Goal: Obtain resource: Obtain resource

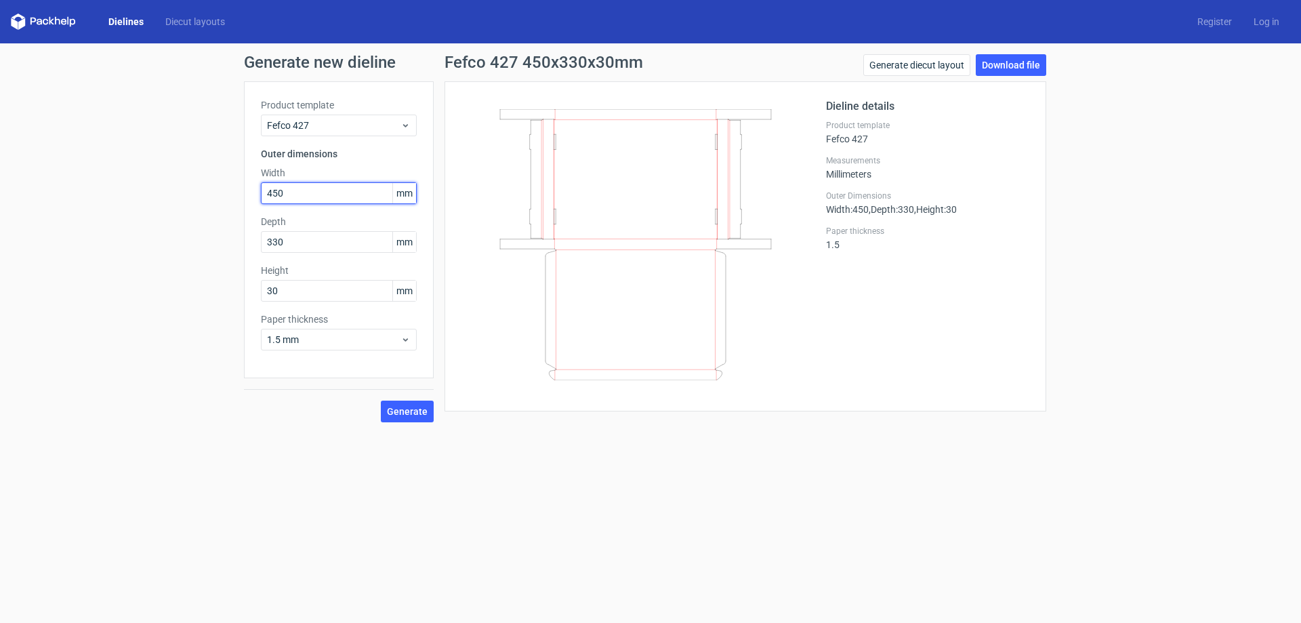
drag, startPoint x: 308, startPoint y: 188, endPoint x: 165, endPoint y: 181, distance: 143.2
click at [196, 187] on div "Generate new dieline Product template Fefco 427 Outer dimensions Width 450 mm D…" at bounding box center [650, 238] width 1301 height 390
click at [312, 170] on label "Width" at bounding box center [339, 173] width 156 height 14
drag, startPoint x: 319, startPoint y: 191, endPoint x: 165, endPoint y: 192, distance: 153.2
click at [165, 192] on div "Generate new dieline Product template Fefco 427 Outer dimensions Width 450 mm D…" at bounding box center [650, 238] width 1301 height 390
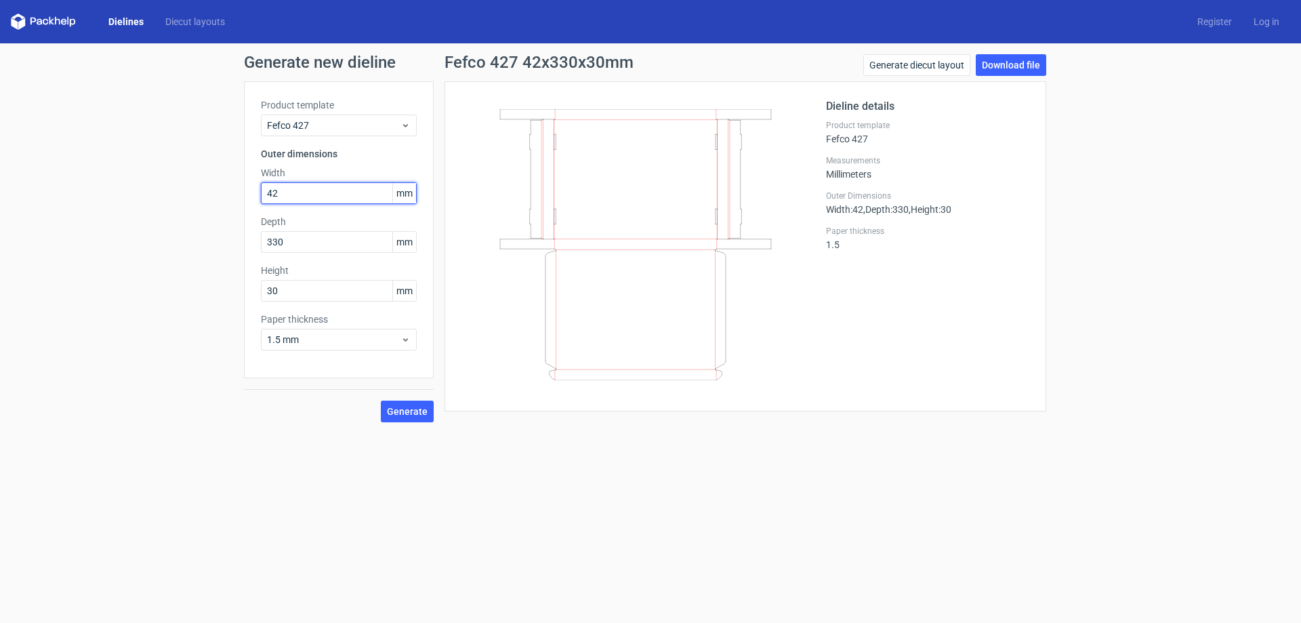
type input "42"
type input "113"
click at [127, 16] on link "Dielines" at bounding box center [126, 22] width 57 height 14
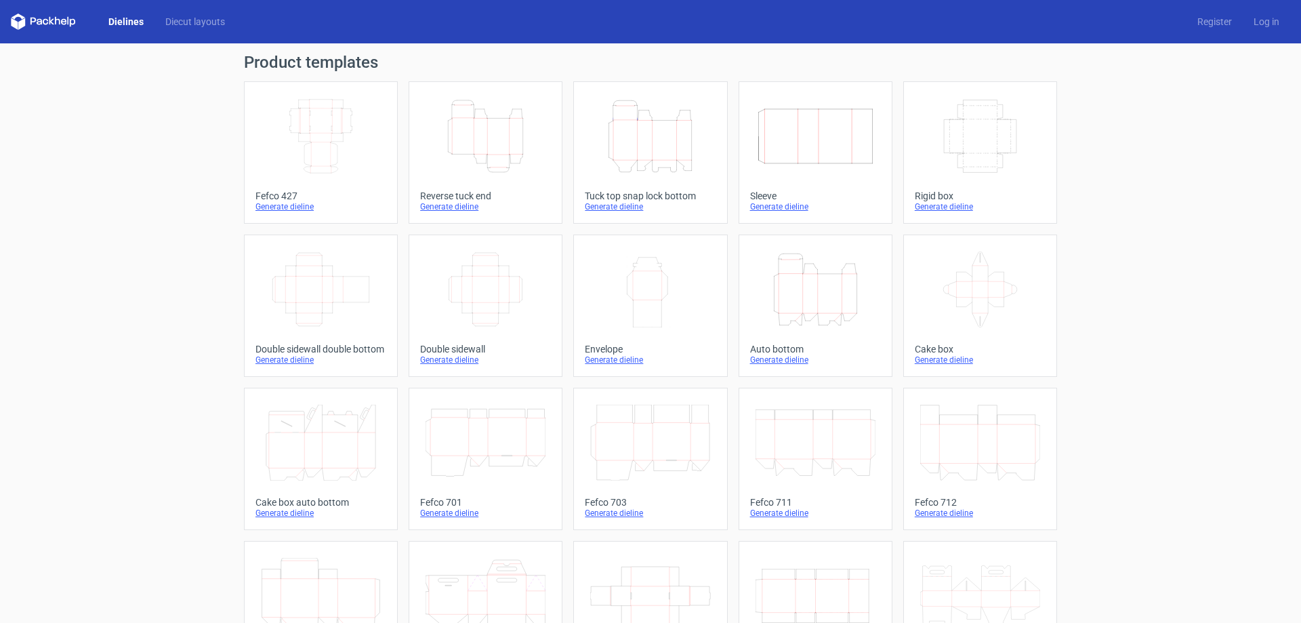
click at [678, 167] on icon "Height Depth Width" at bounding box center [650, 136] width 120 height 76
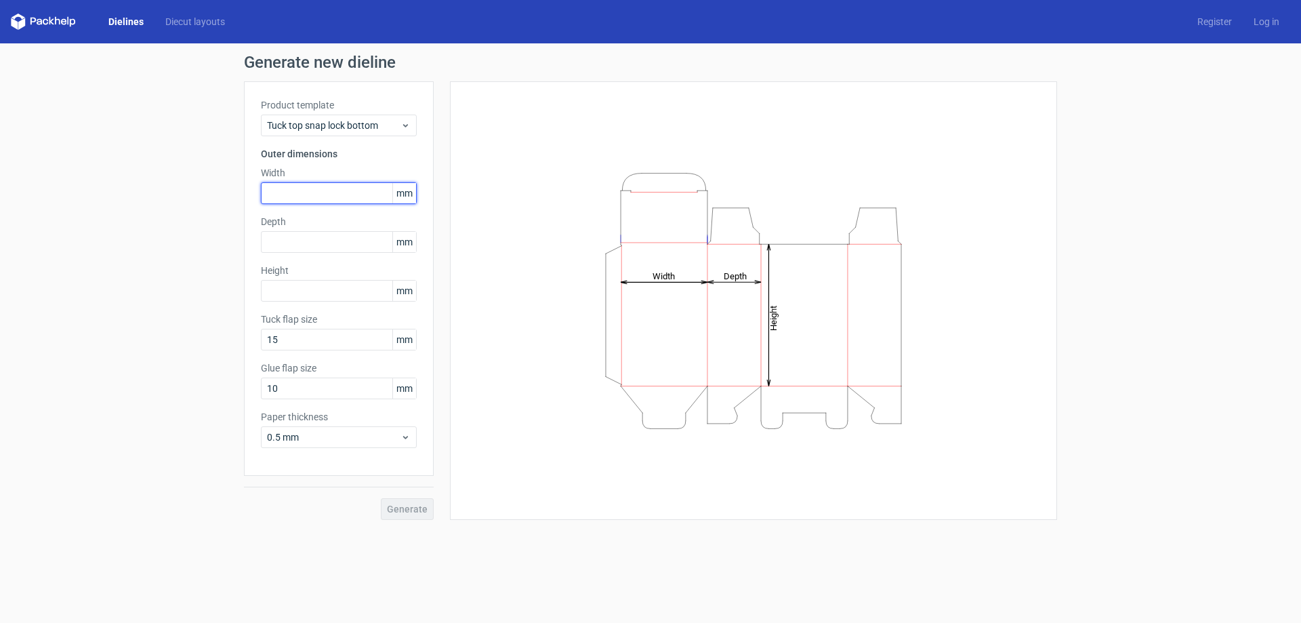
click at [360, 201] on input "text" at bounding box center [339, 193] width 156 height 22
type input "42"
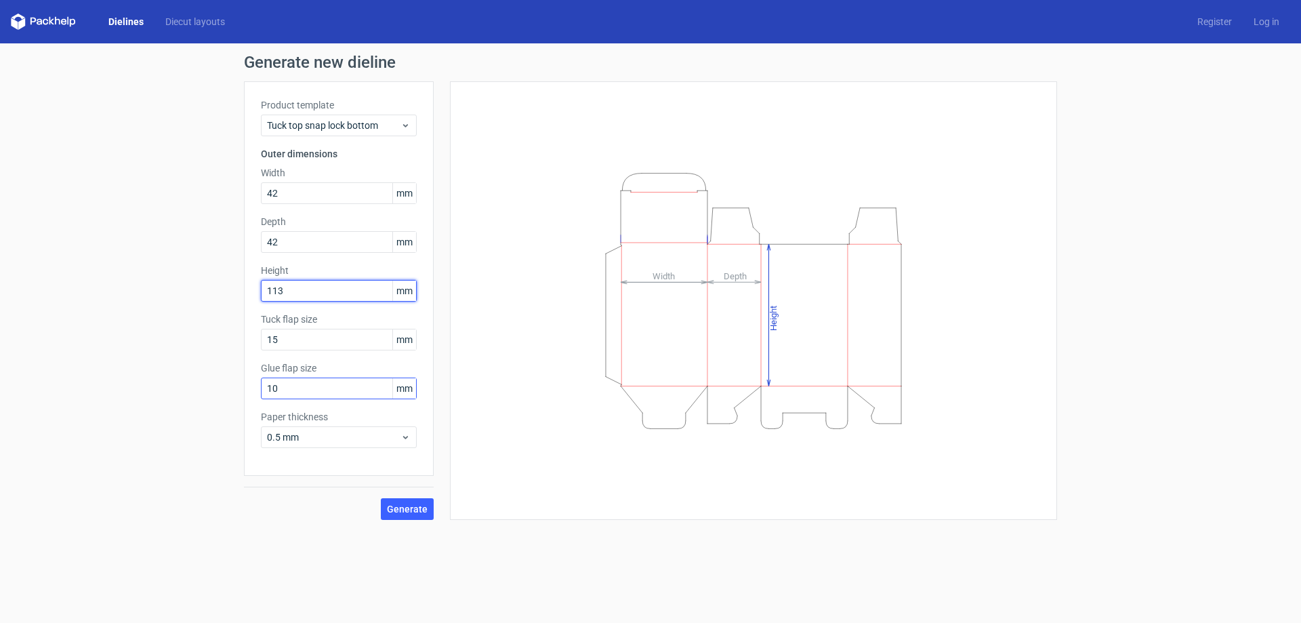
type input "113"
drag, startPoint x: 302, startPoint y: 399, endPoint x: 174, endPoint y: 390, distance: 129.1
click at [179, 388] on div "Generate new dieline Product template Tuck top snap lock bottom Outer dimension…" at bounding box center [650, 286] width 1301 height 487
type input "15"
click at [427, 516] on button "Generate" at bounding box center [407, 509] width 53 height 22
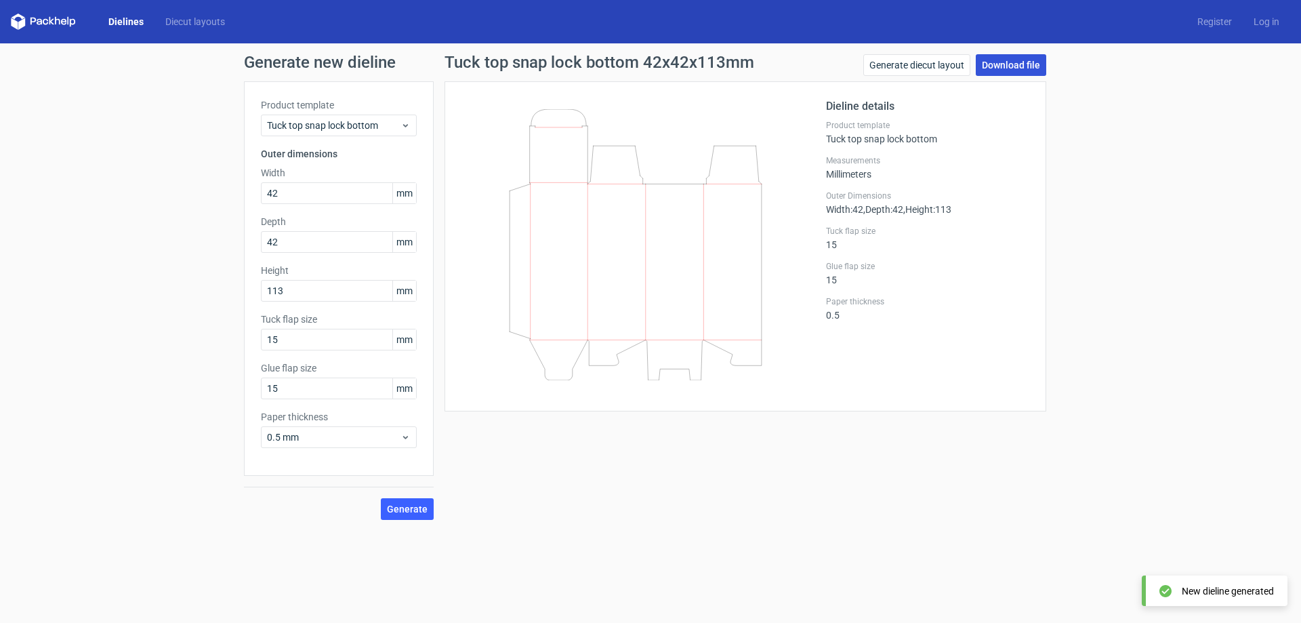
click at [1019, 61] on link "Download file" at bounding box center [1011, 65] width 70 height 22
click at [702, 521] on div "Generate new dieline Product template Tuck top snap lock bottom Outer dimension…" at bounding box center [650, 286] width 1301 height 487
drag, startPoint x: 309, startPoint y: 197, endPoint x: 95, endPoint y: 185, distance: 214.5
click at [107, 189] on div "Generate new dieline Product template Tuck top snap lock bottom Outer dimension…" at bounding box center [650, 286] width 1301 height 487
click at [325, 113] on div "Product template Tuck top snap lock bottom" at bounding box center [339, 117] width 156 height 38
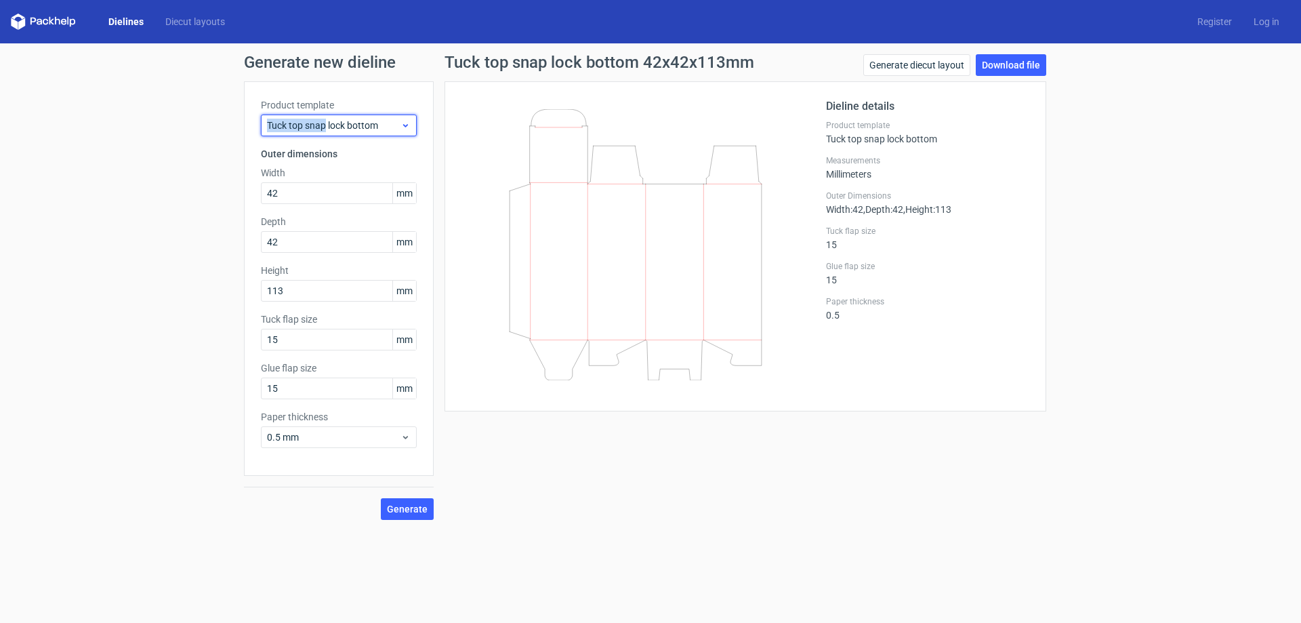
click at [327, 119] on span "Tuck top snap lock bottom" at bounding box center [334, 126] width 134 height 14
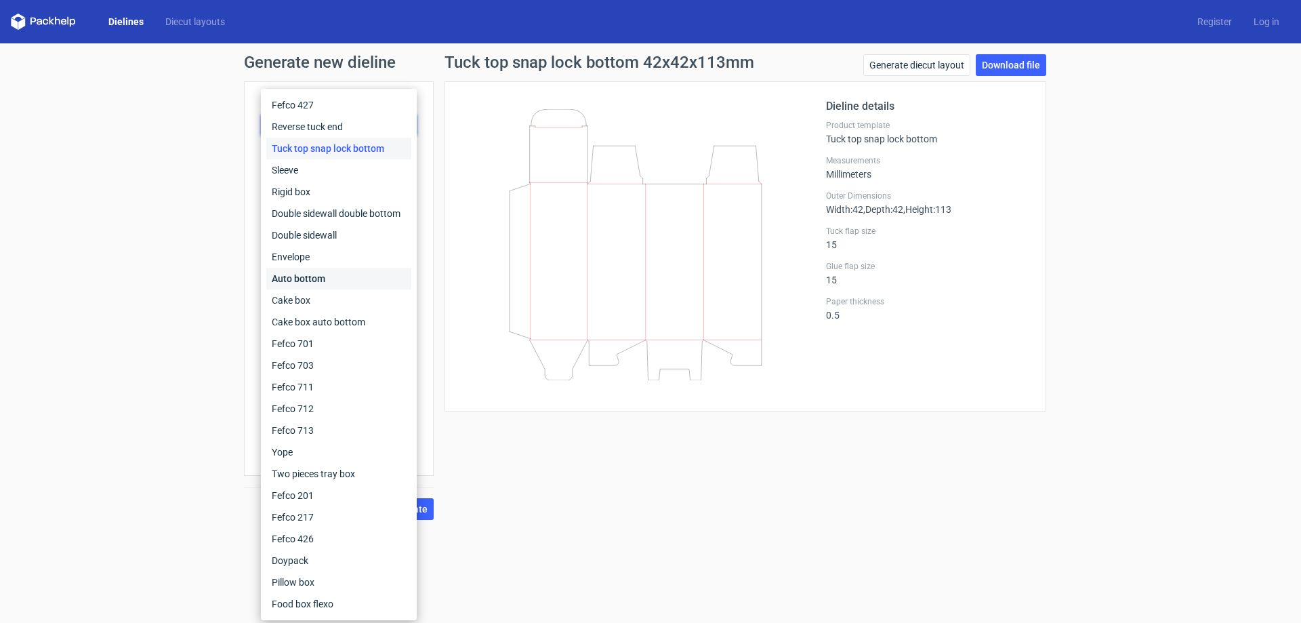
click at [301, 271] on div "Auto bottom" at bounding box center [338, 279] width 145 height 22
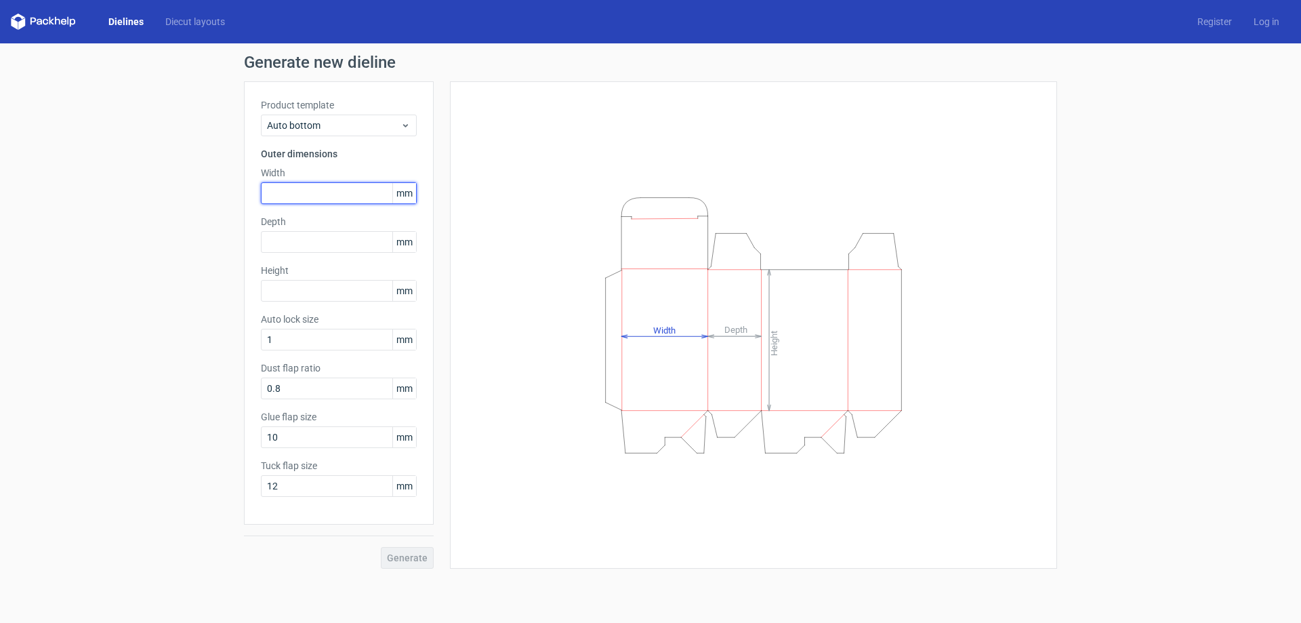
click at [336, 203] on input "text" at bounding box center [339, 193] width 156 height 22
type input "60"
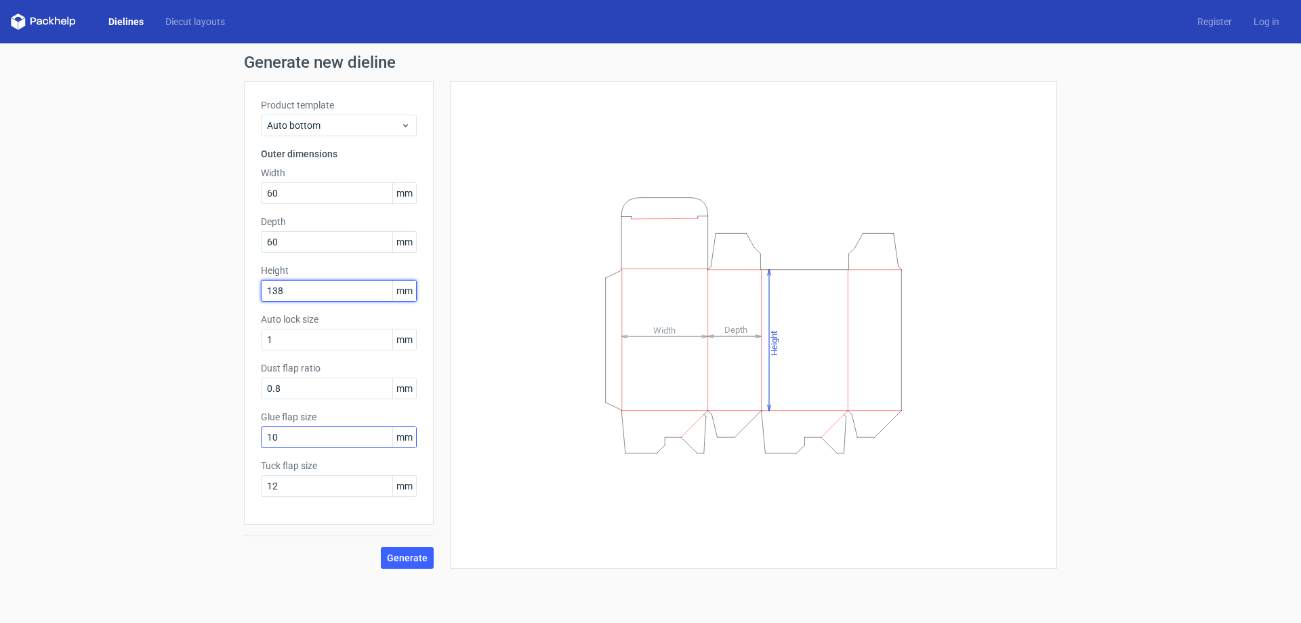
type input "138"
drag, startPoint x: 302, startPoint y: 444, endPoint x: 228, endPoint y: 458, distance: 75.2
click at [228, 458] on div "Generate new dieline Product template Auto bottom Outer dimensions Width 60 mm …" at bounding box center [650, 311] width 1301 height 536
type input "15"
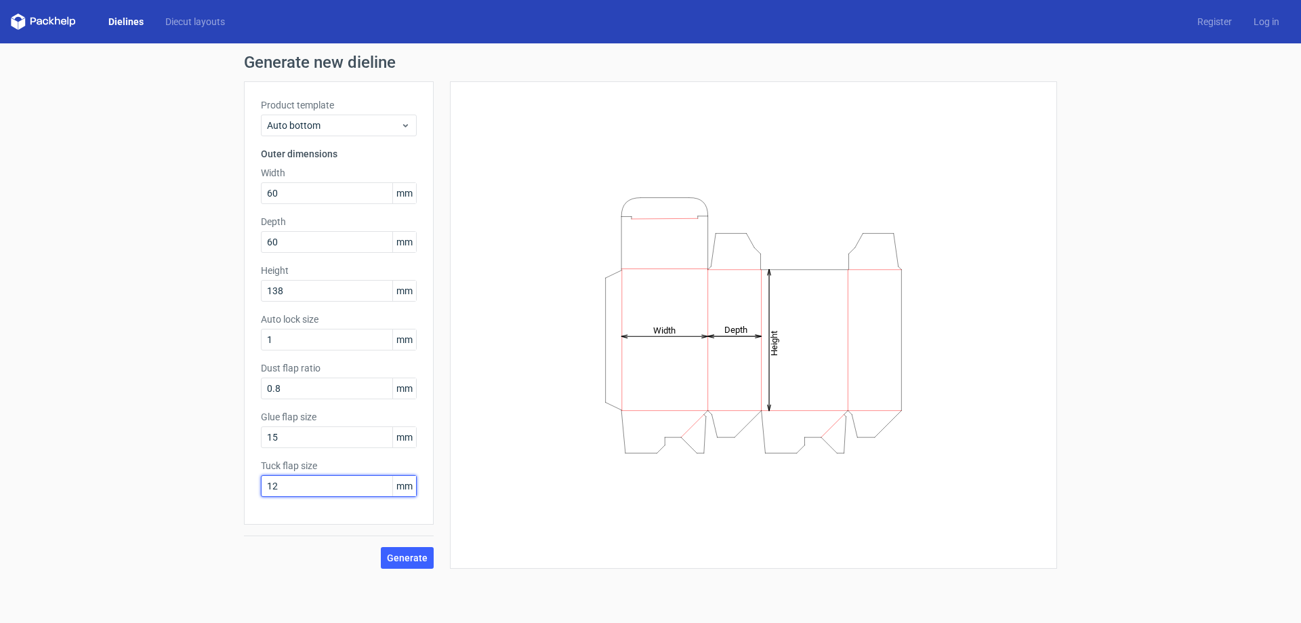
drag, startPoint x: 287, startPoint y: 493, endPoint x: 231, endPoint y: 515, distance: 59.9
click at [215, 511] on div "Generate new dieline Product template Auto bottom Outer dimensions Width 60 mm …" at bounding box center [650, 311] width 1301 height 536
drag, startPoint x: 155, startPoint y: 498, endPoint x: 265, endPoint y: 526, distance: 113.9
click at [136, 498] on div "Generate new dieline Product template Auto bottom Outer dimensions Width 60 mm …" at bounding box center [650, 311] width 1301 height 536
type input "15"
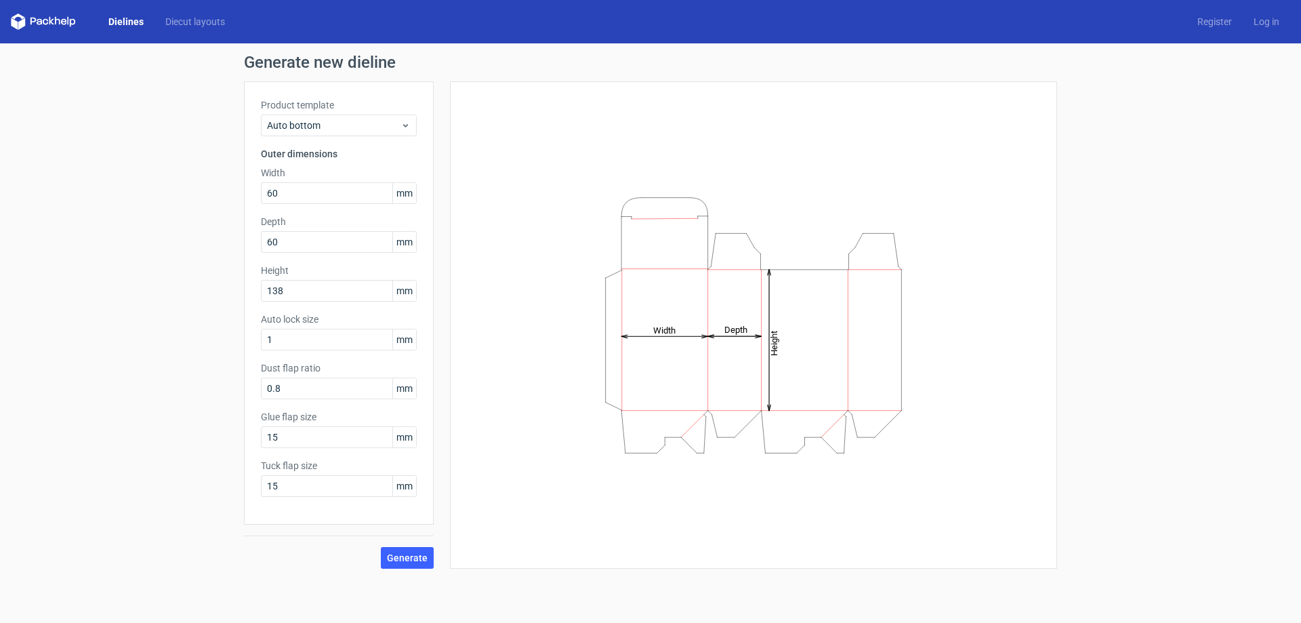
drag, startPoint x: 278, startPoint y: 535, endPoint x: 389, endPoint y: 549, distance: 112.1
click at [278, 535] on div "Generate" at bounding box center [339, 547] width 190 height 44
click at [415, 556] on span "Generate" at bounding box center [407, 557] width 41 height 9
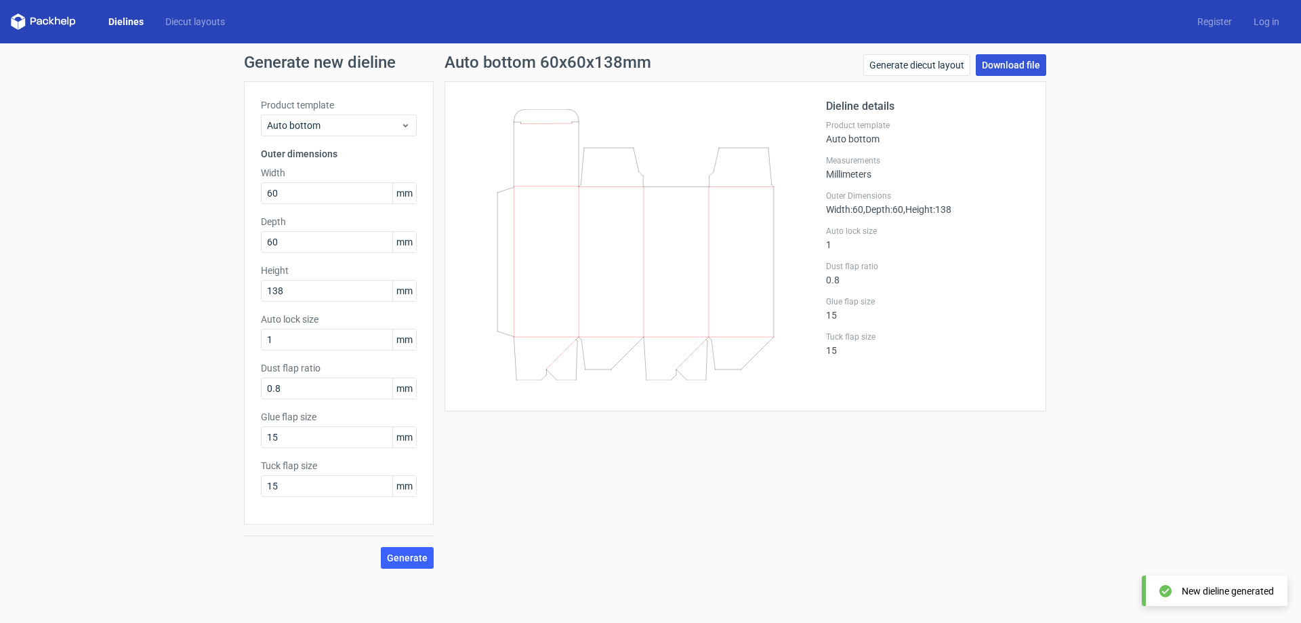
click at [1011, 65] on link "Download file" at bounding box center [1011, 65] width 70 height 22
click at [161, 263] on div "Generate new dieline Product template Auto bottom Outer dimensions Width 60 mm …" at bounding box center [650, 311] width 1301 height 536
click at [202, 17] on link "Diecut layouts" at bounding box center [195, 22] width 81 height 14
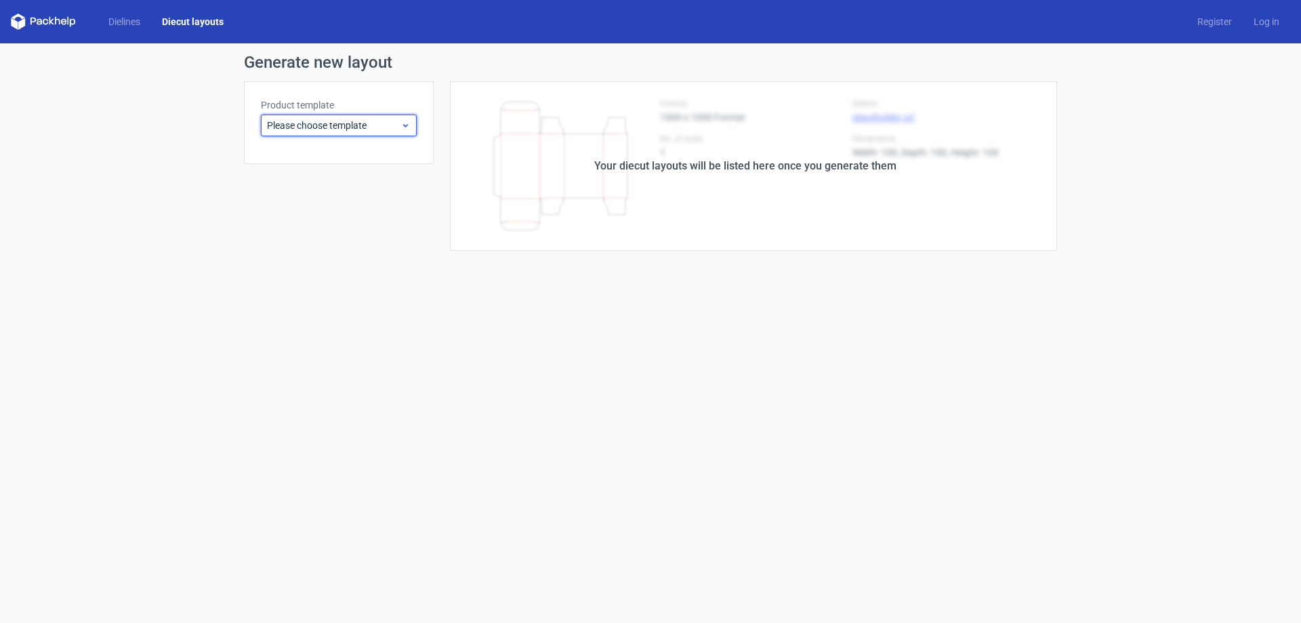
click at [342, 131] on span "Please choose template" at bounding box center [334, 126] width 134 height 14
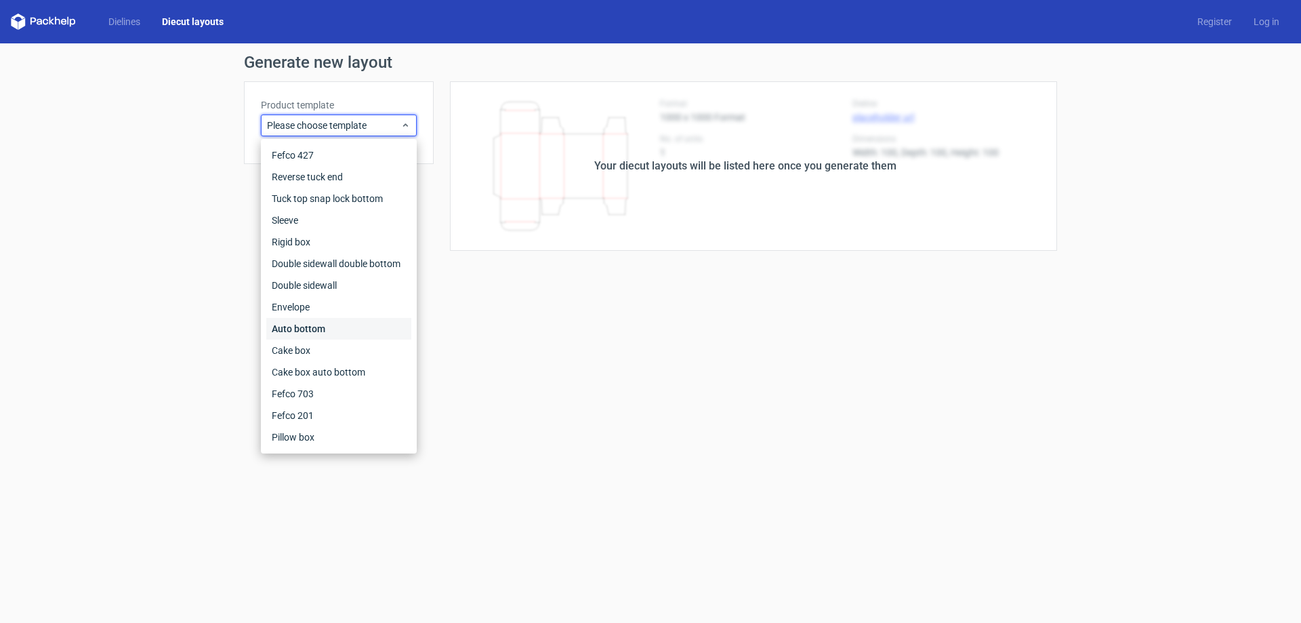
click at [327, 324] on div "Auto bottom" at bounding box center [338, 329] width 145 height 22
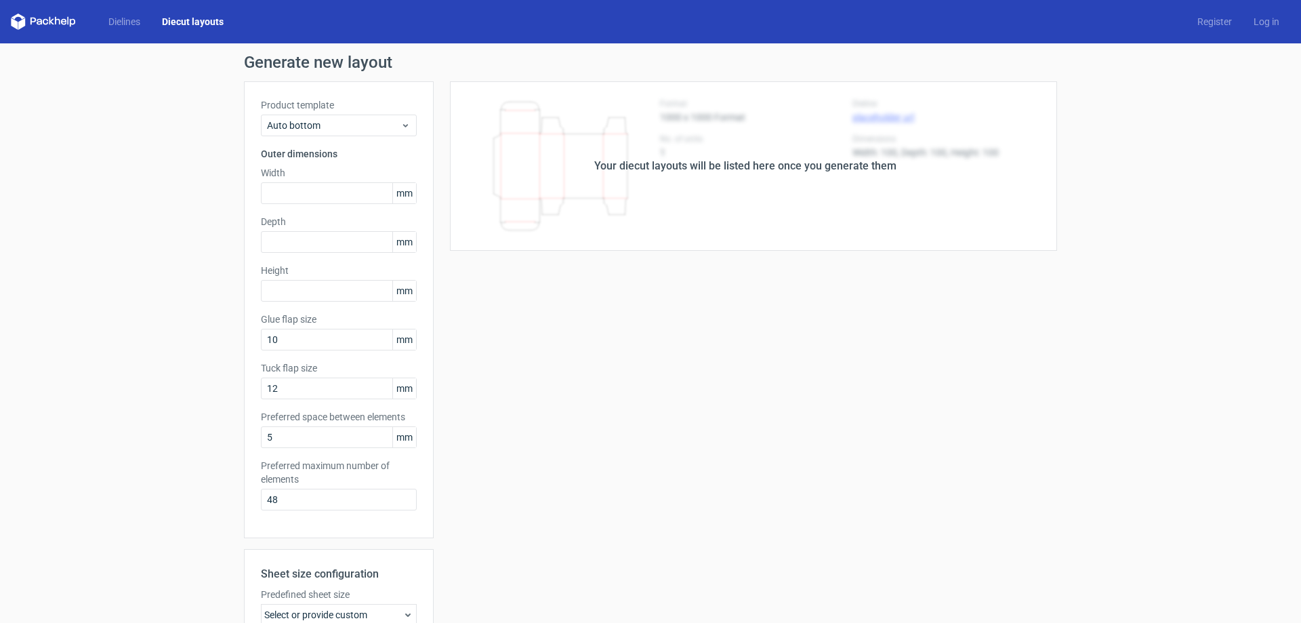
click at [168, 274] on div "Generate new layout Product template Auto bottom Outer dimensions Width mm Dept…" at bounding box center [650, 435] width 1301 height 784
click at [282, 196] on input "text" at bounding box center [339, 193] width 156 height 22
type input "60"
type input "138"
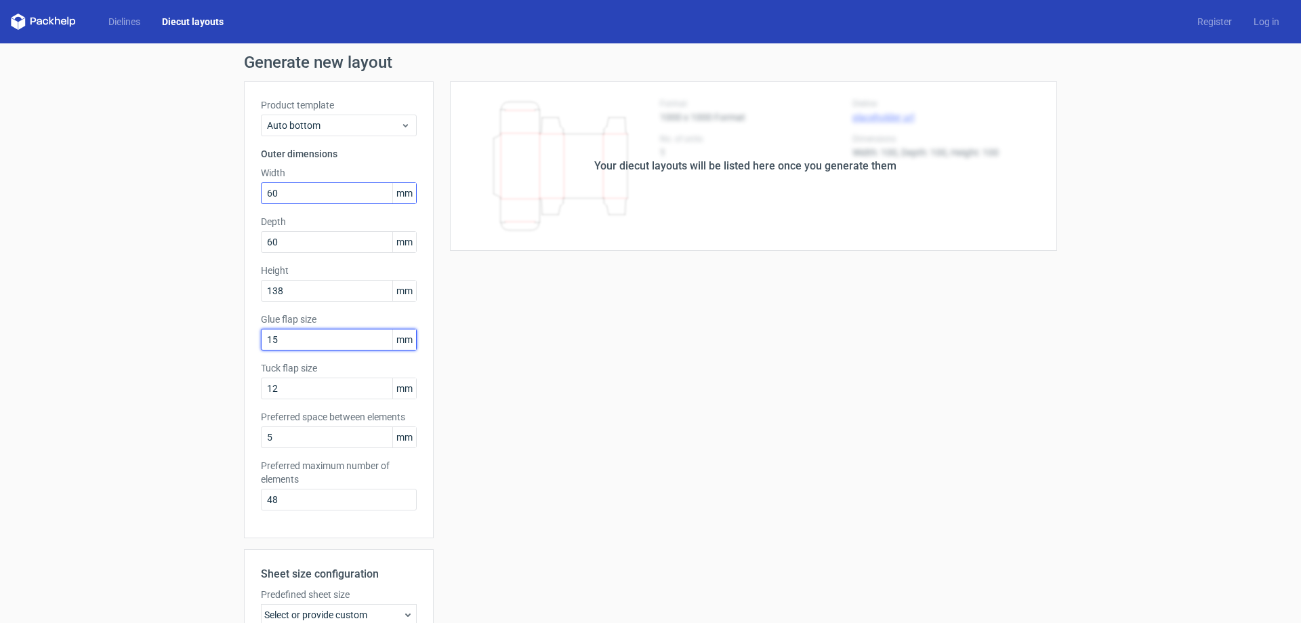
type input "15"
type input "6"
drag, startPoint x: 314, startPoint y: 503, endPoint x: 3, endPoint y: 496, distance: 311.8
click at [24, 501] on div "Generate new layout Product template Auto bottom Outer dimensions Width 60 mm D…" at bounding box center [650, 435] width 1301 height 784
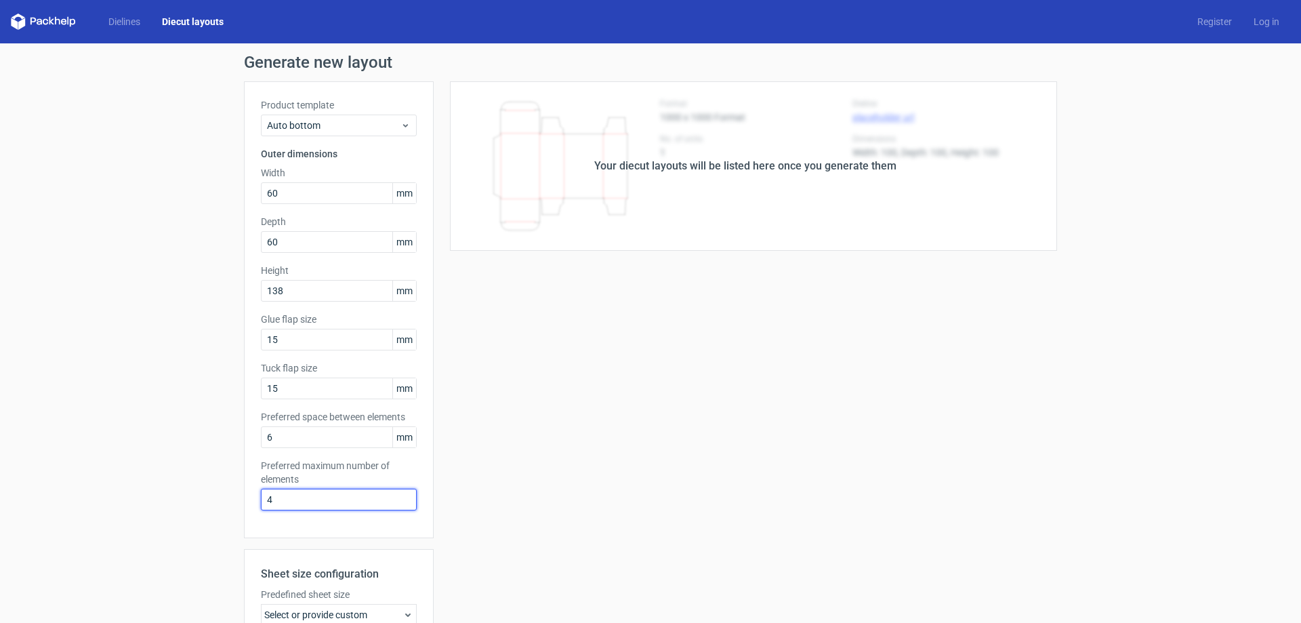
type input "4"
click at [147, 514] on div "Generate new layout Product template Auto bottom Outer dimensions Width 60 mm D…" at bounding box center [650, 435] width 1301 height 784
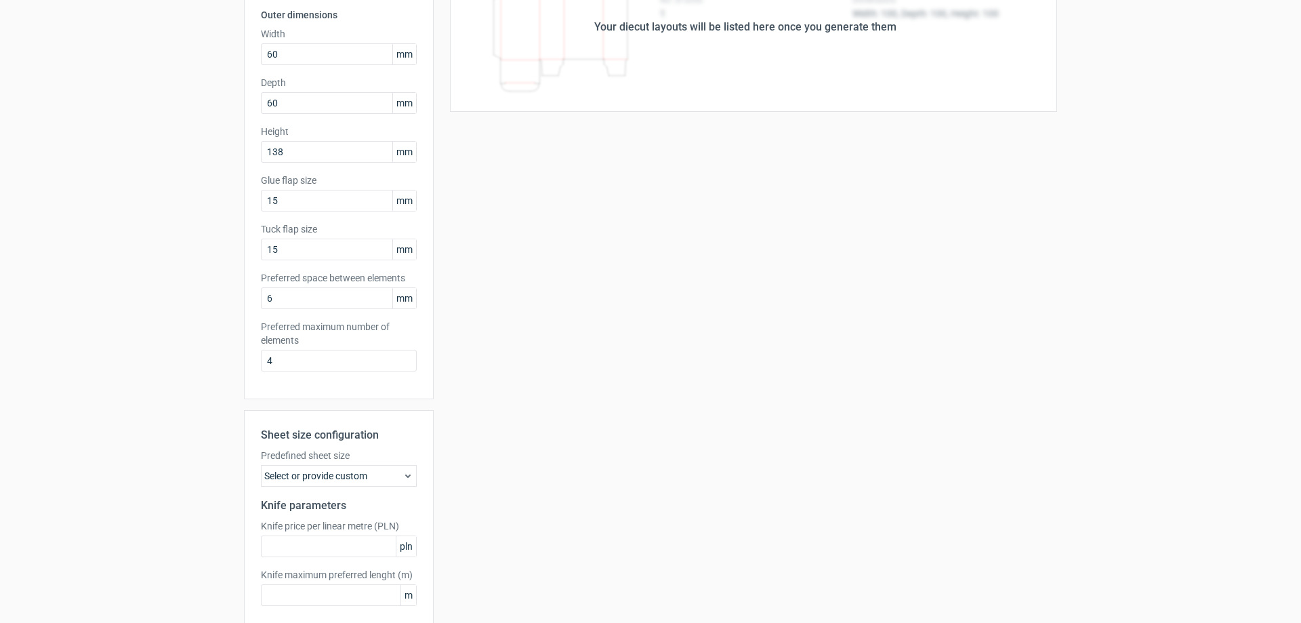
scroll to position [205, 0]
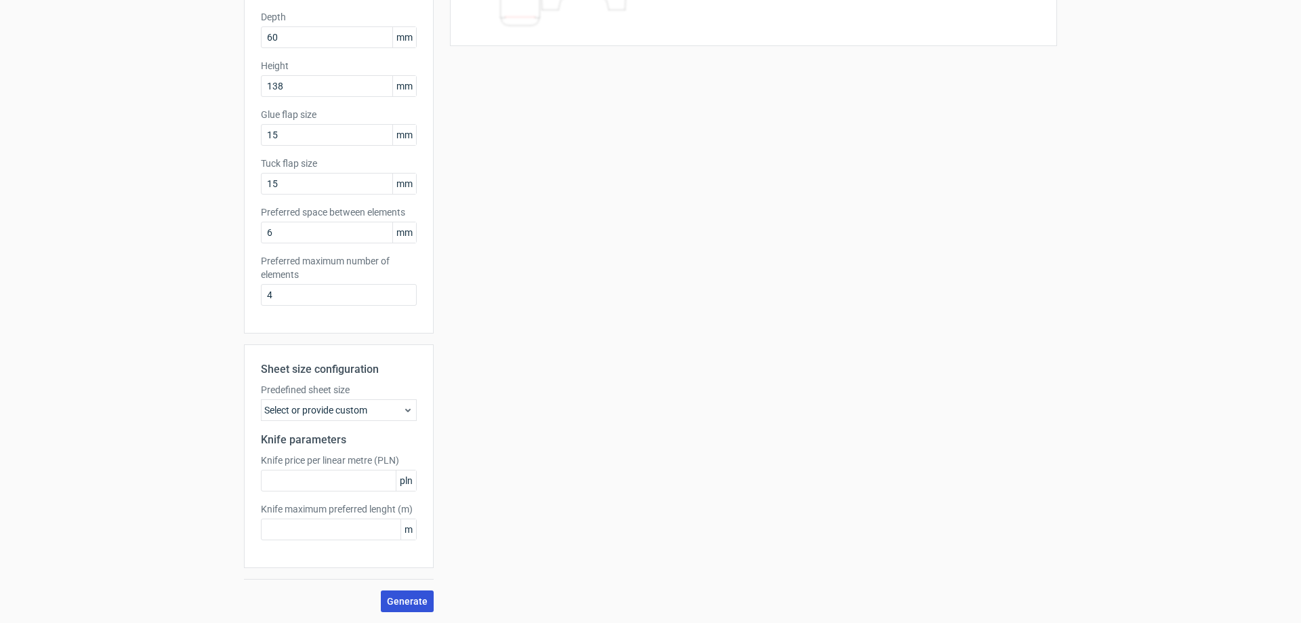
click at [405, 601] on span "Generate" at bounding box center [407, 600] width 41 height 9
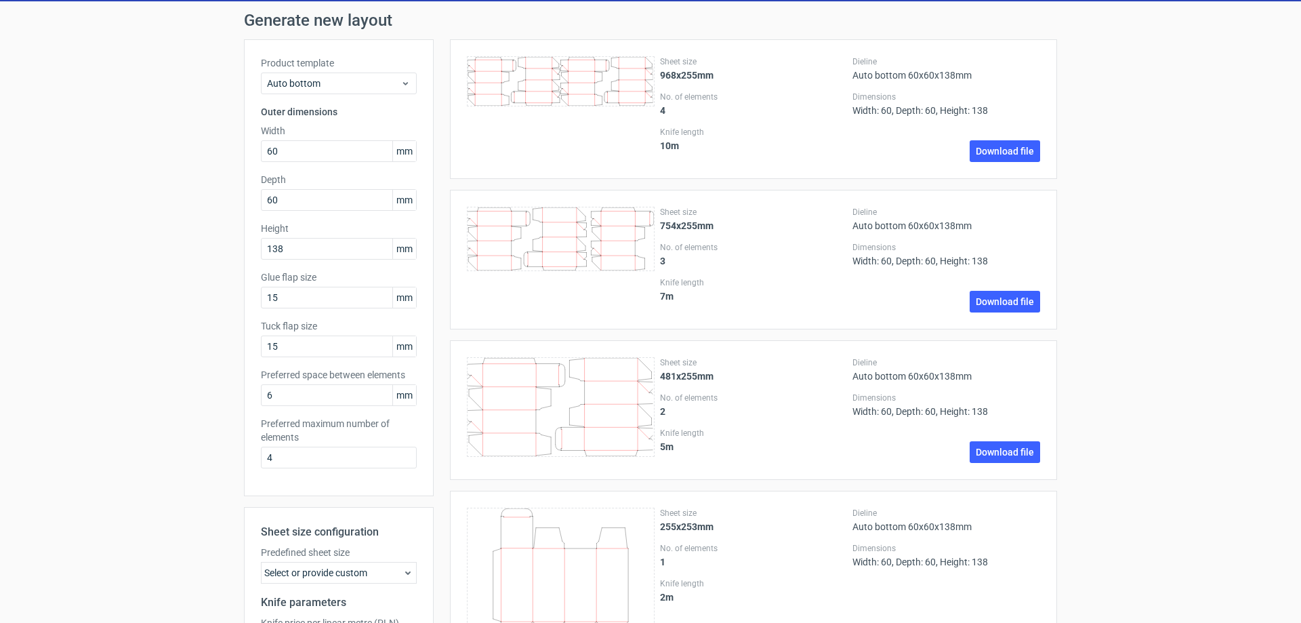
scroll to position [0, 0]
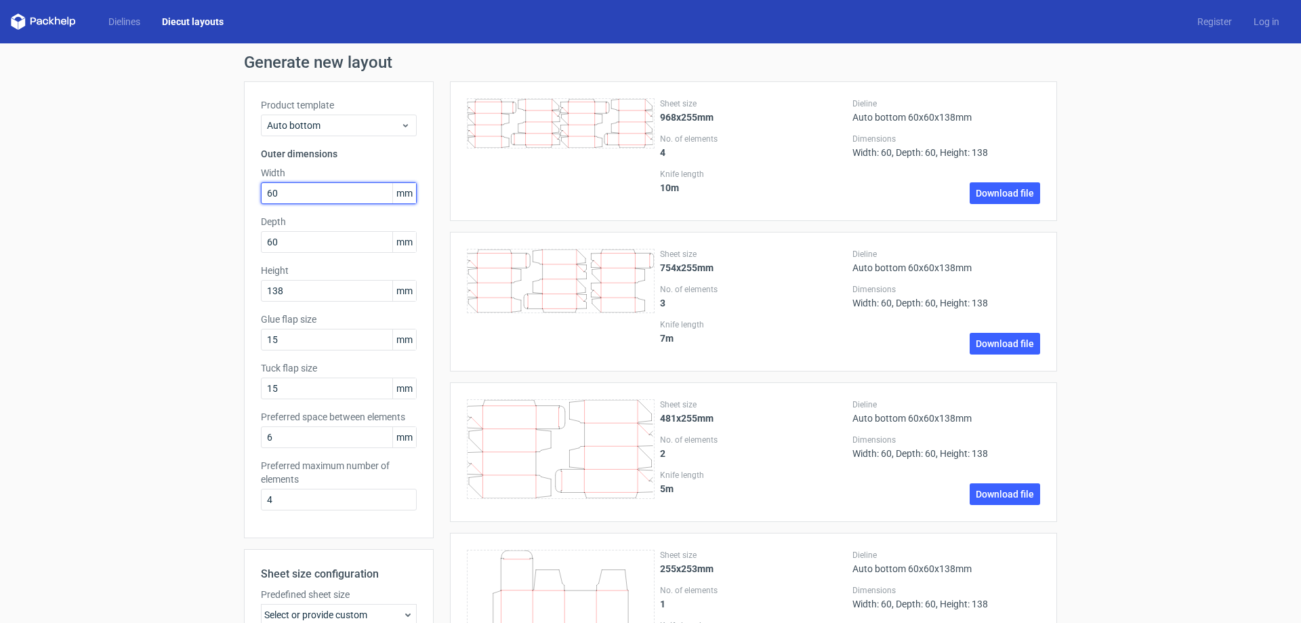
drag, startPoint x: 312, startPoint y: 190, endPoint x: 125, endPoint y: 192, distance: 187.7
click at [125, 192] on div "Generate new layout Product template Auto bottom Outer dimensions Width 60 mm D…" at bounding box center [650, 435] width 1301 height 784
click at [328, 196] on input "60" at bounding box center [339, 193] width 156 height 22
drag, startPoint x: 340, startPoint y: 195, endPoint x: 68, endPoint y: 169, distance: 272.9
click at [68, 169] on div "Generate new layout Product template Auto bottom Outer dimensions Width 60 mm D…" at bounding box center [650, 435] width 1301 height 784
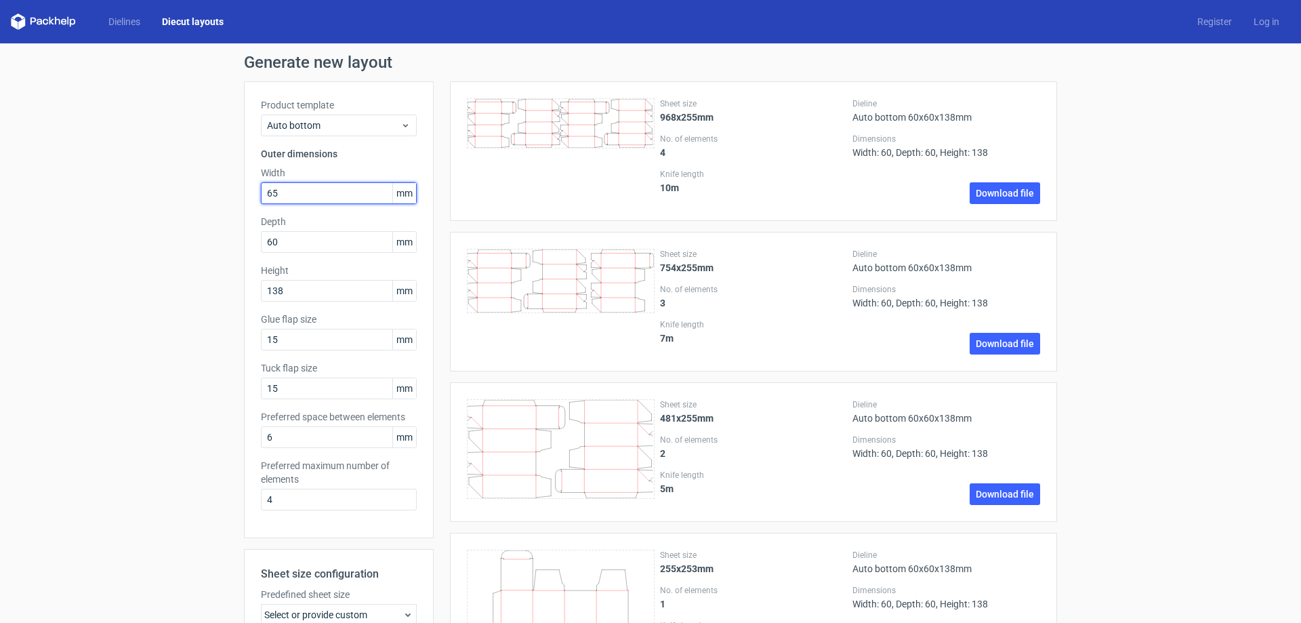
type input "65"
type input "6"
type input "168"
click at [219, 412] on div "Generate new layout Product template Auto bottom Outer dimensions Width 65 mm D…" at bounding box center [650, 435] width 1301 height 784
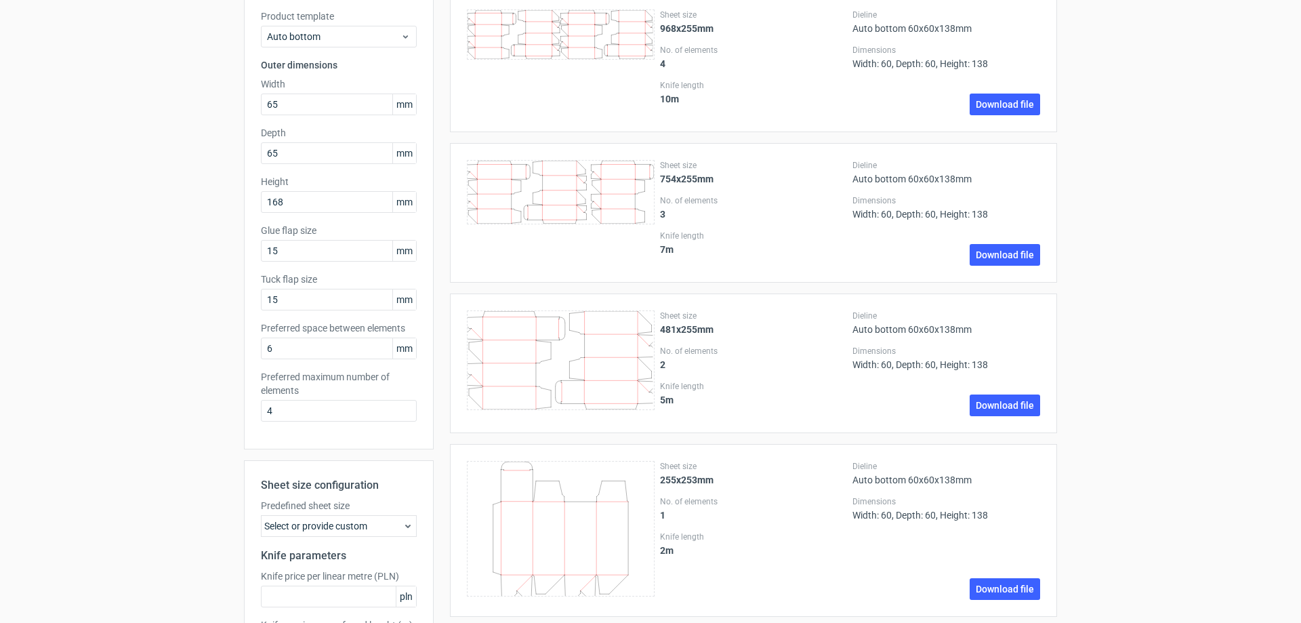
scroll to position [203, 0]
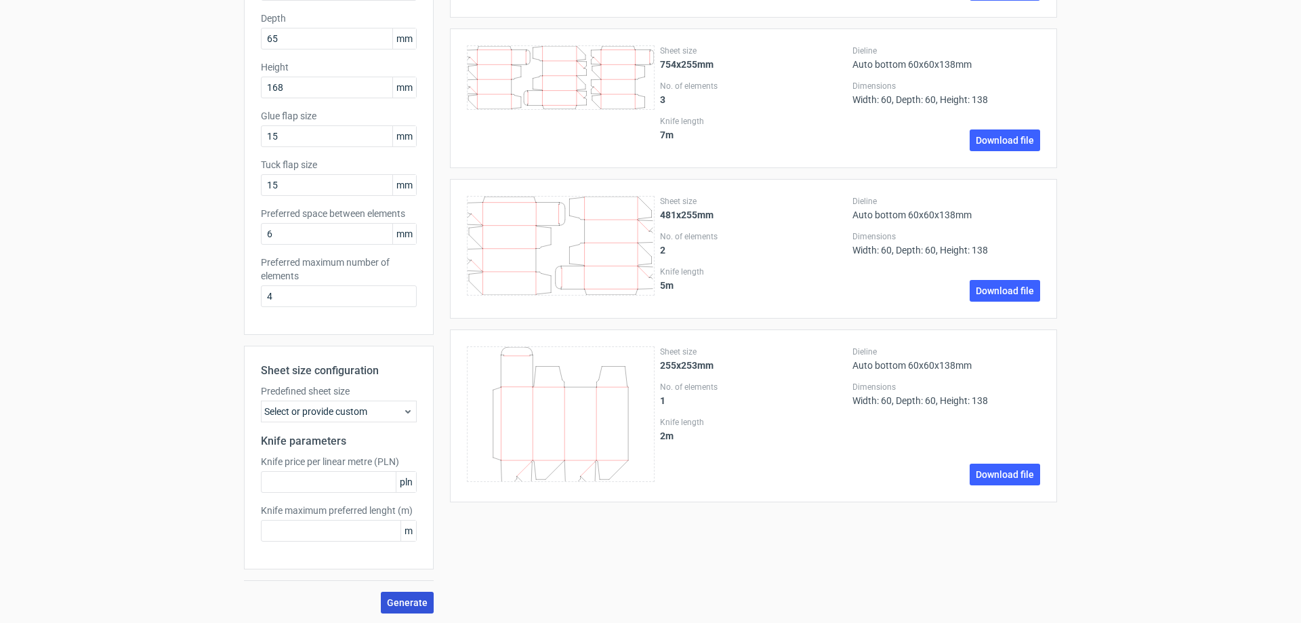
click at [392, 594] on button "Generate" at bounding box center [407, 603] width 53 height 22
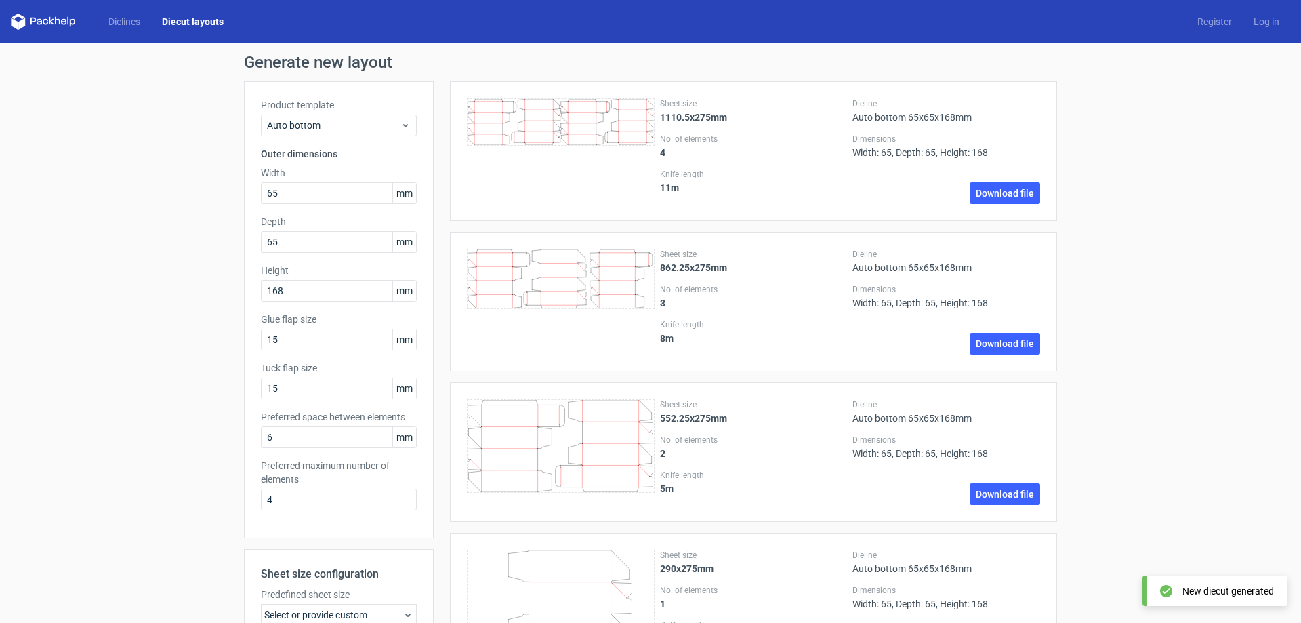
scroll to position [205, 0]
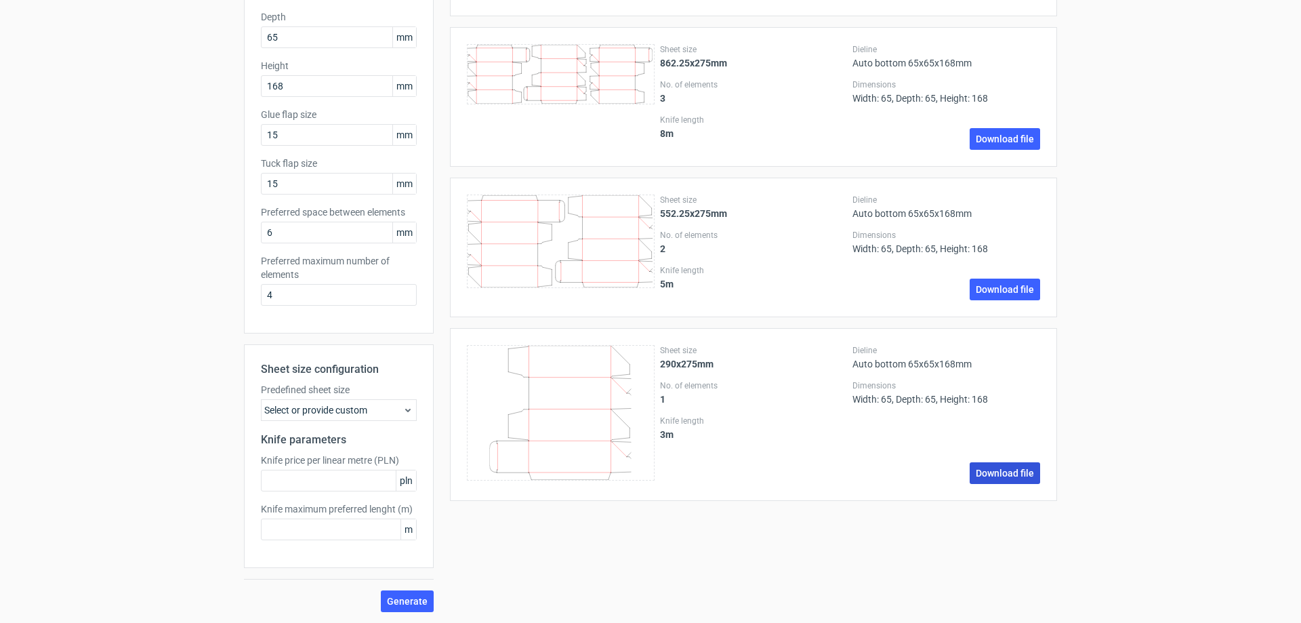
click at [978, 472] on link "Download file" at bounding box center [1005, 473] width 70 height 22
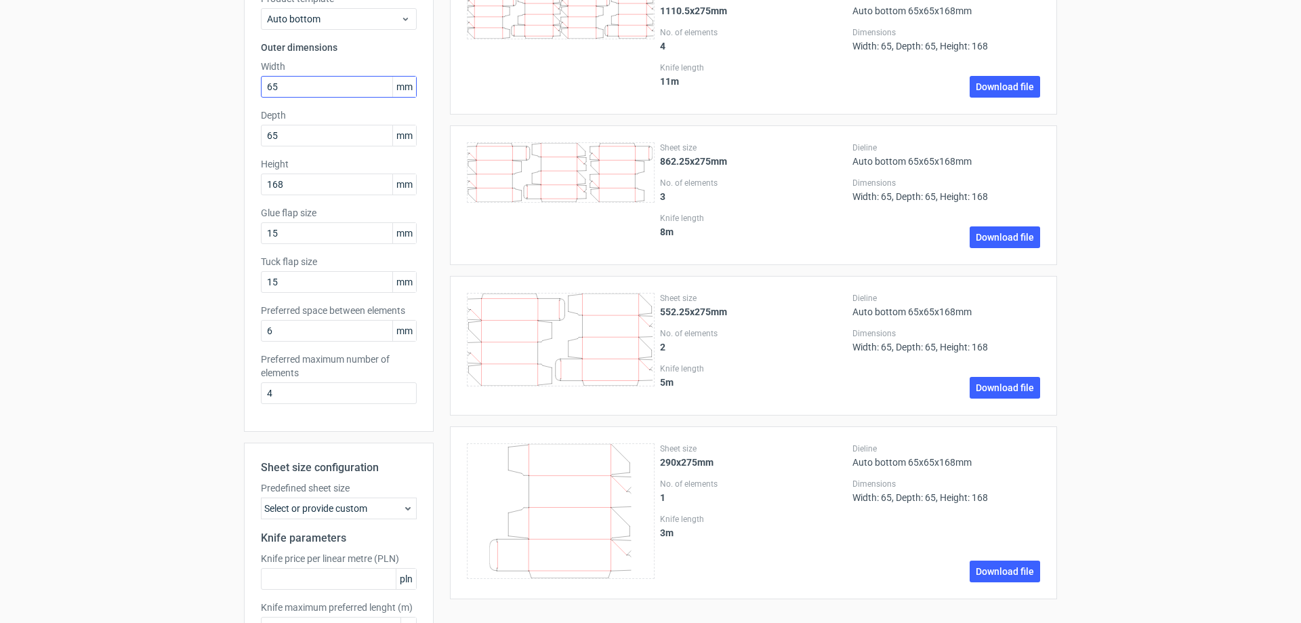
scroll to position [1, 0]
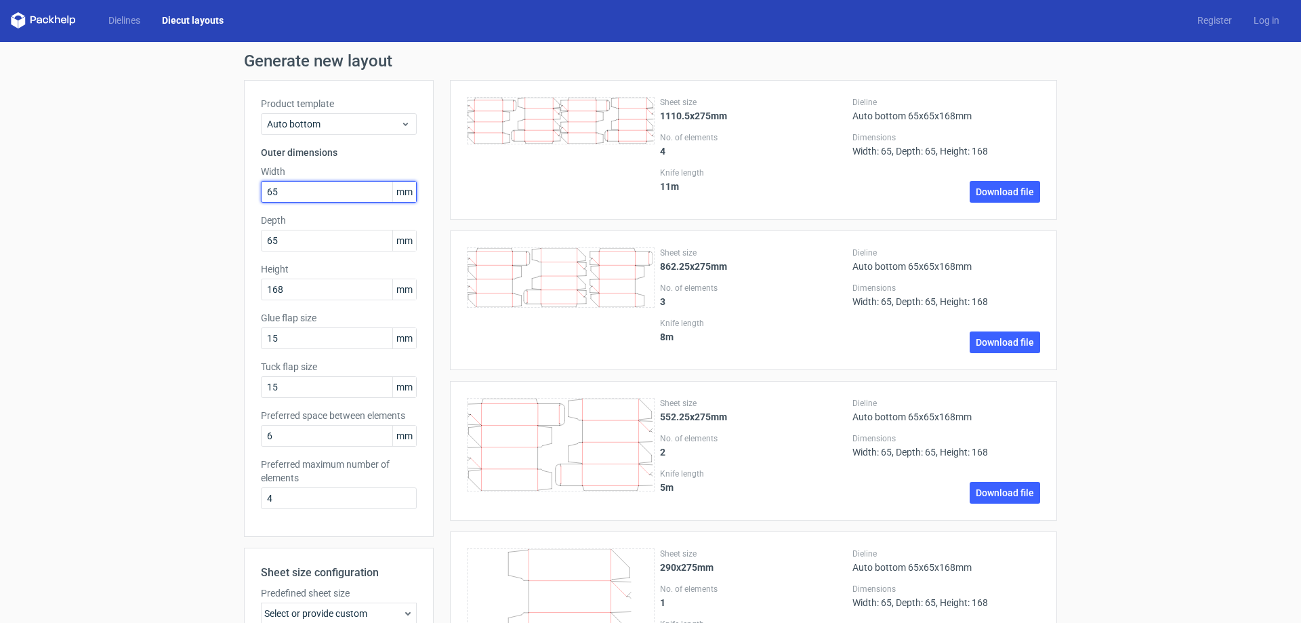
drag, startPoint x: 308, startPoint y: 194, endPoint x: 157, endPoint y: 194, distance: 150.5
click at [159, 194] on div "Generate new layout Product template Auto bottom Outer dimensions Width 65 mm D…" at bounding box center [650, 434] width 1301 height 784
type input "32"
drag, startPoint x: 289, startPoint y: 237, endPoint x: 222, endPoint y: 256, distance: 70.6
click at [158, 239] on div "Generate new layout Product template Auto bottom Outer dimensions Width 32 mm D…" at bounding box center [650, 434] width 1301 height 784
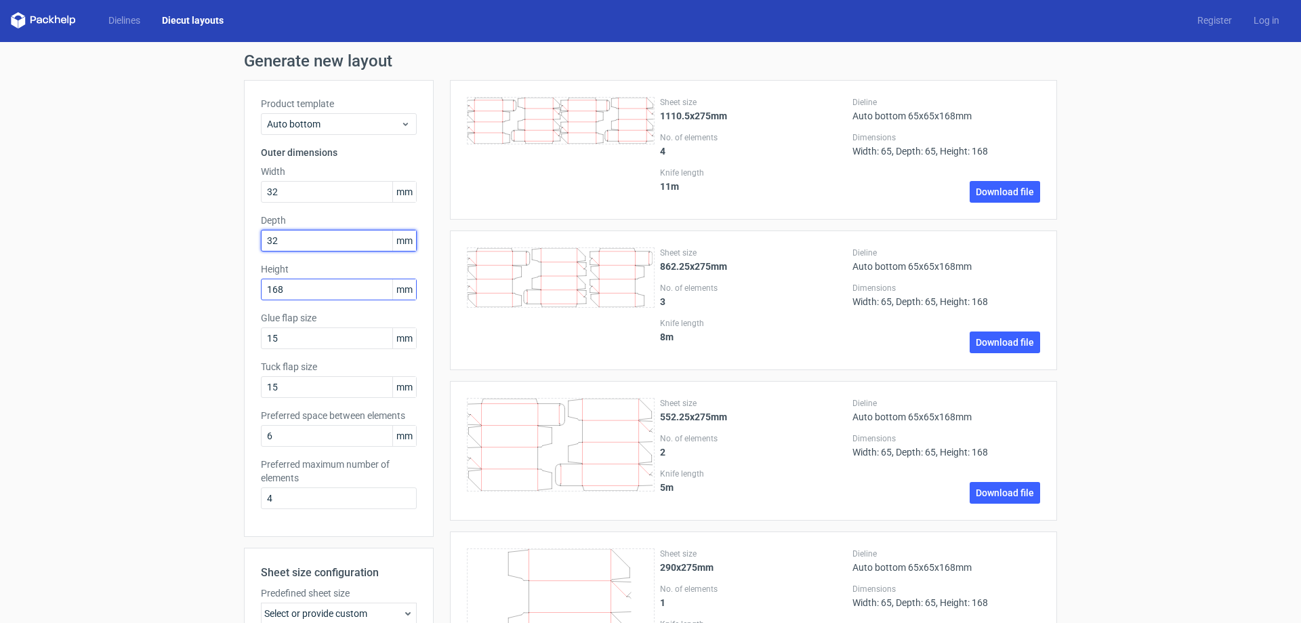
type input "32"
click at [293, 281] on input "168" at bounding box center [339, 290] width 156 height 22
drag, startPoint x: 302, startPoint y: 289, endPoint x: 84, endPoint y: 277, distance: 217.9
click at [87, 277] on div "Generate new layout Product template Auto bottom Outer dimensions Width 32 mm D…" at bounding box center [650, 434] width 1301 height 784
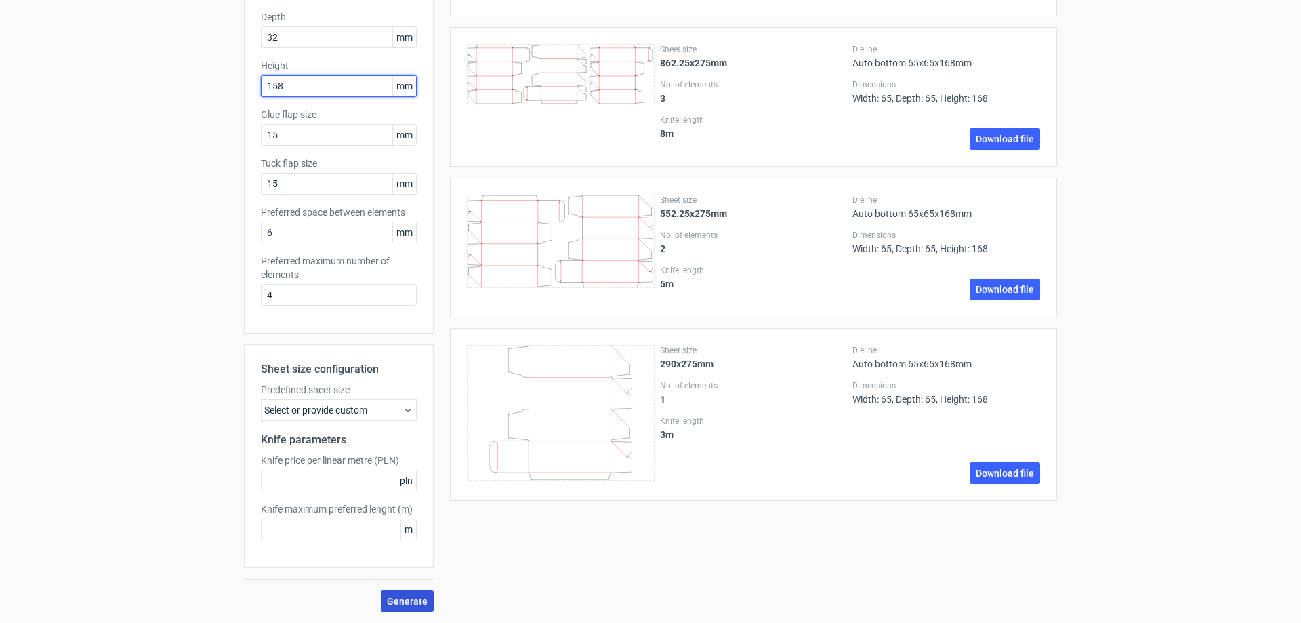
type input "158"
click at [397, 592] on button "Generate" at bounding box center [407, 601] width 53 height 22
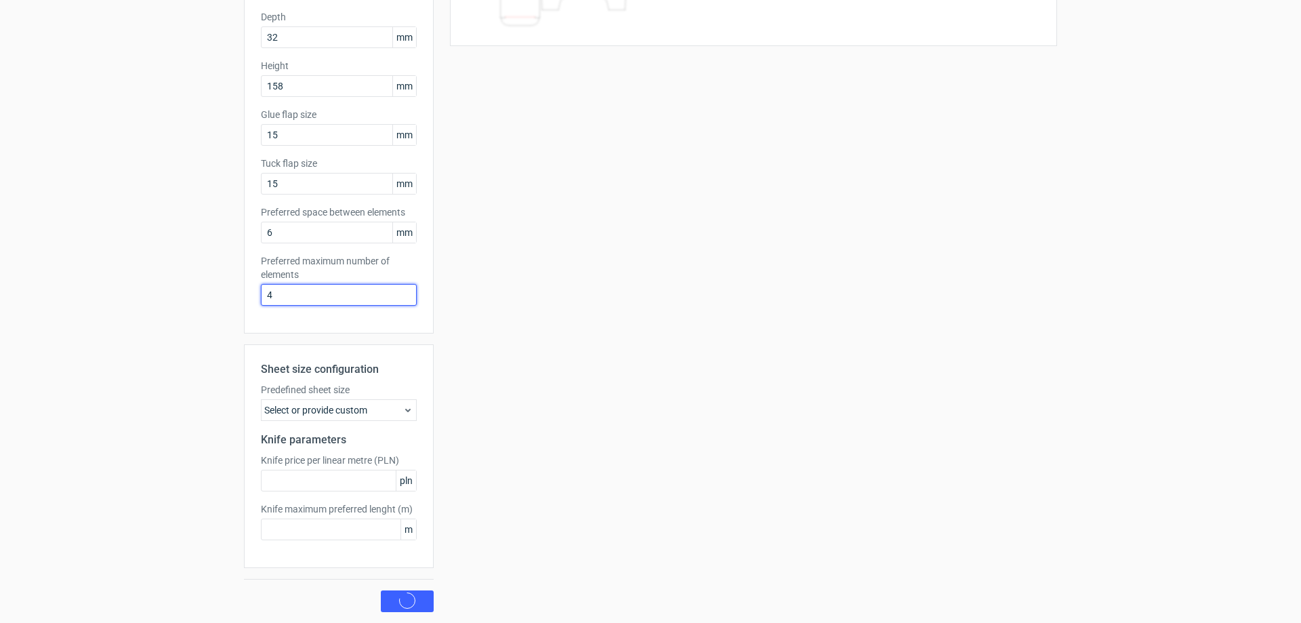
drag, startPoint x: 308, startPoint y: 285, endPoint x: 342, endPoint y: 373, distance: 94.0
click at [211, 287] on div "Generate new layout Product template Auto bottom Outer dimensions Width 32 mm D…" at bounding box center [650, 231] width 1301 height 784
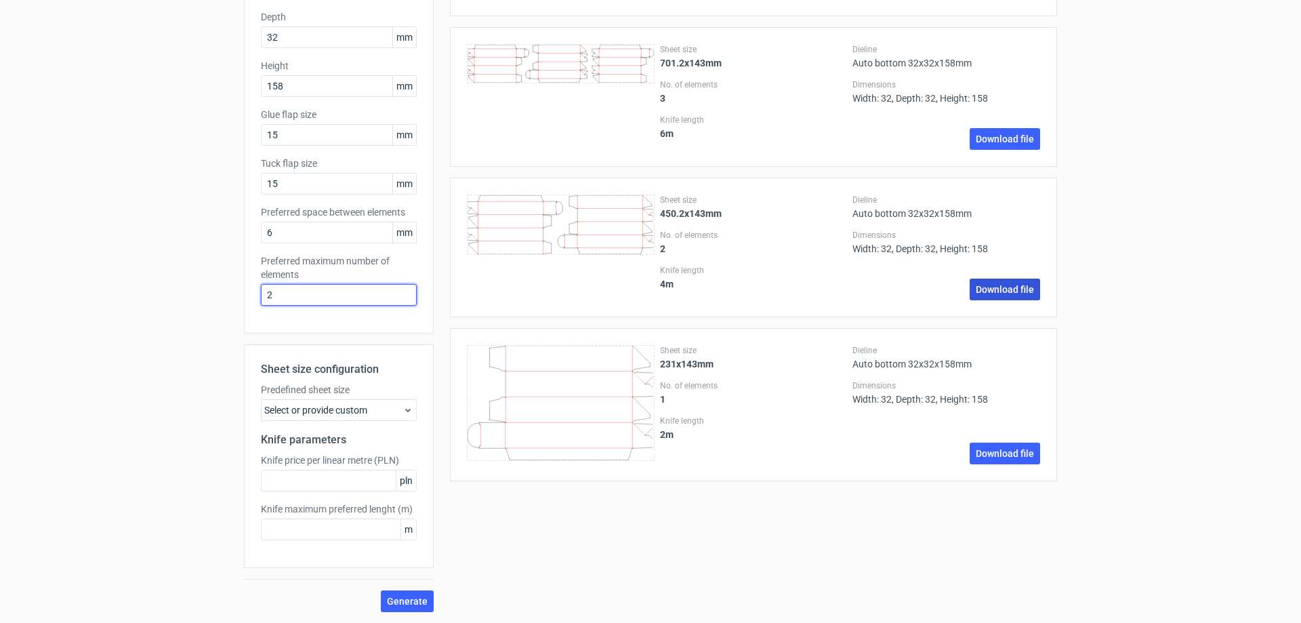
type input "2"
click at [983, 297] on link "Download file" at bounding box center [1005, 290] width 70 height 22
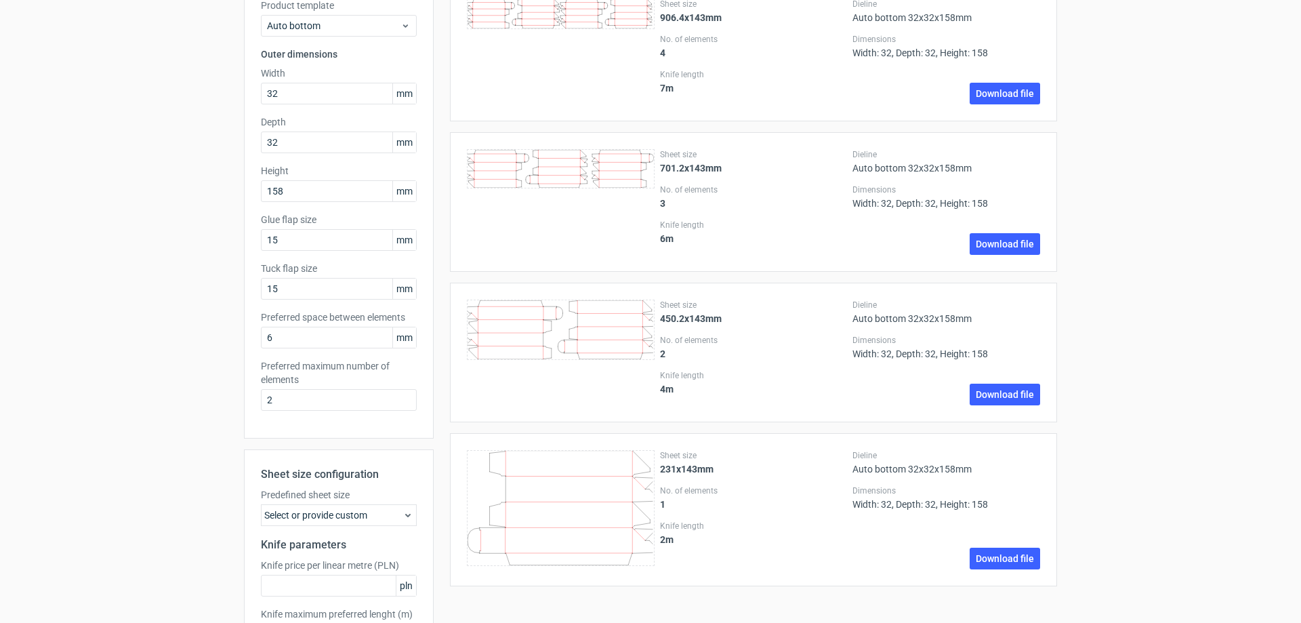
scroll to position [1, 0]
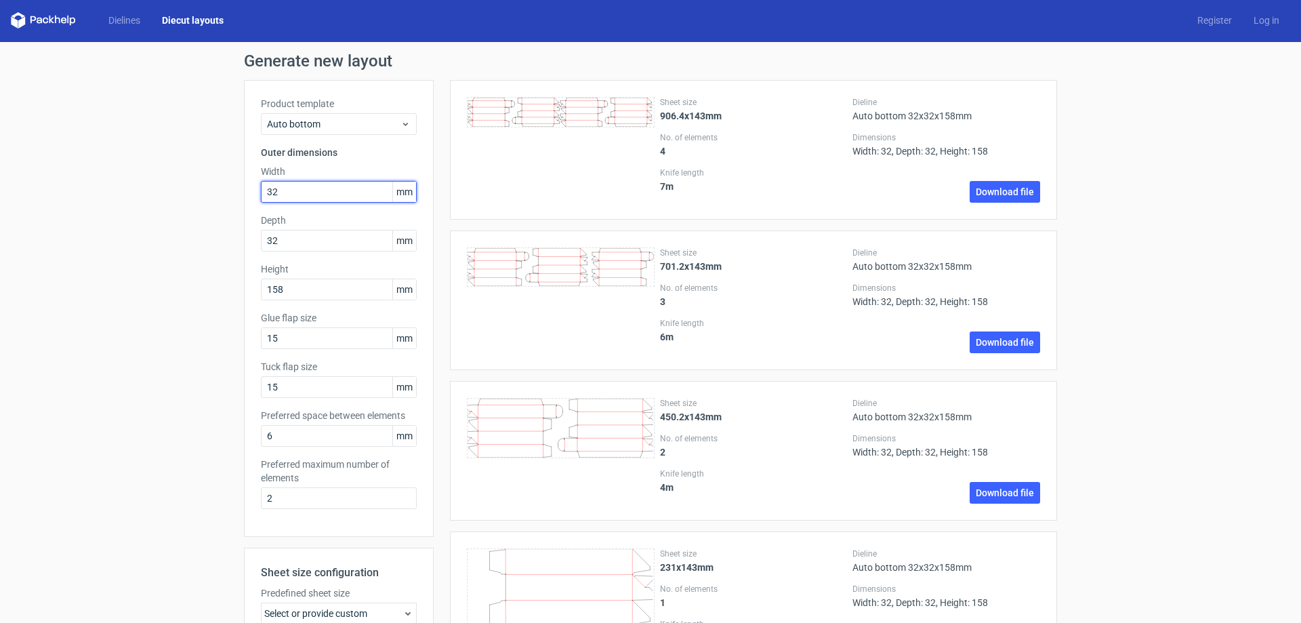
click at [150, 193] on div "Generate new layout Product template Auto bottom Outer dimensions Width 32 mm D…" at bounding box center [650, 434] width 1301 height 784
type input "60"
drag, startPoint x: 286, startPoint y: 245, endPoint x: 140, endPoint y: 267, distance: 148.0
click at [140, 267] on div "Generate new layout Product template Auto bottom Outer dimensions Width 60 mm D…" at bounding box center [650, 434] width 1301 height 784
type input "60"
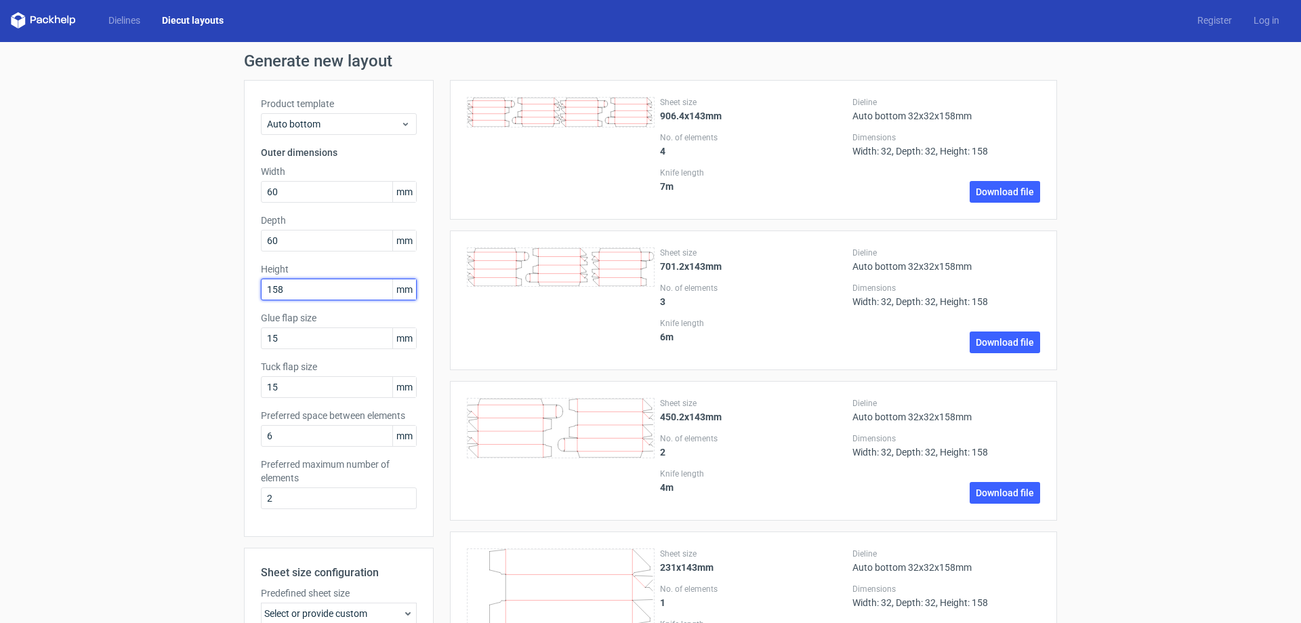
drag, startPoint x: 296, startPoint y: 289, endPoint x: -100, endPoint y: 287, distance: 396.5
click at [0, 287] on html "Dielines Diecut layouts Register Log in Generate new layout Product template Au…" at bounding box center [650, 311] width 1301 height 623
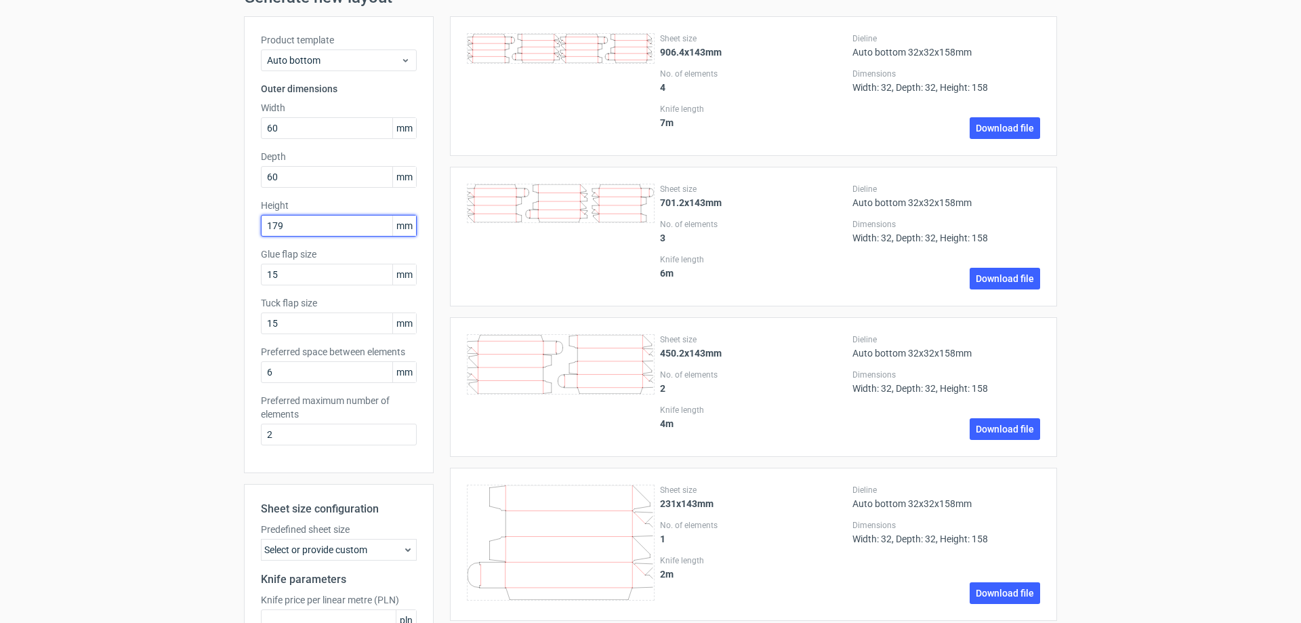
scroll to position [205, 0]
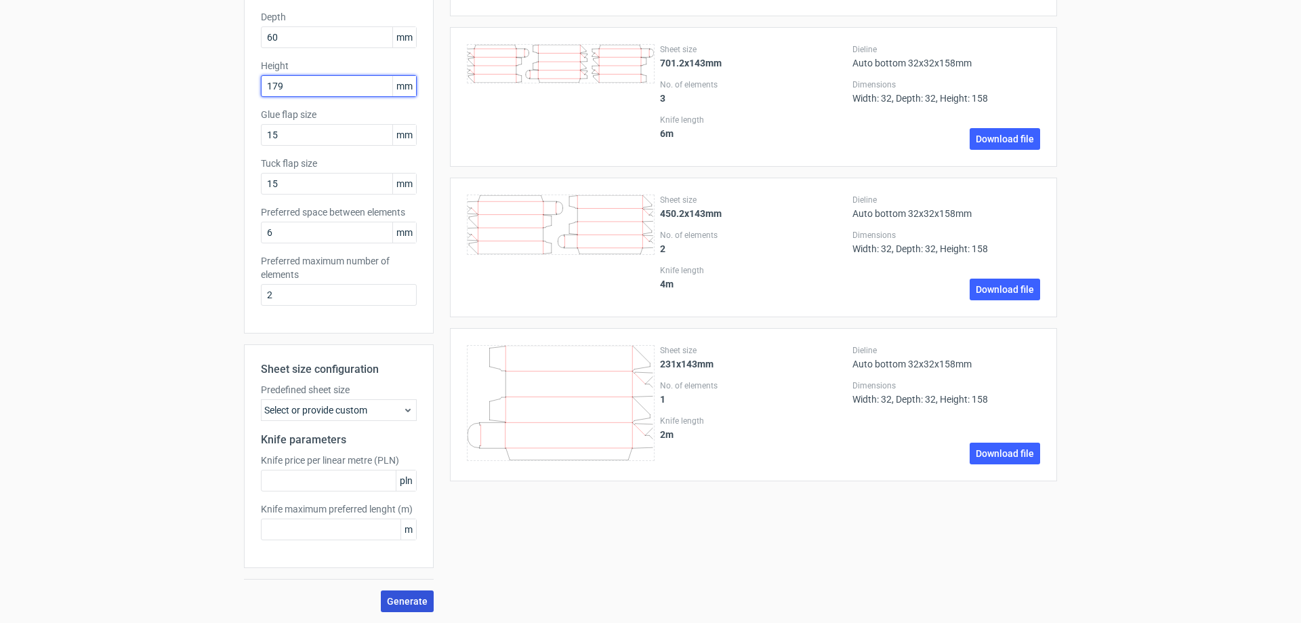
type input "179"
click at [395, 600] on span "Generate" at bounding box center [407, 600] width 41 height 9
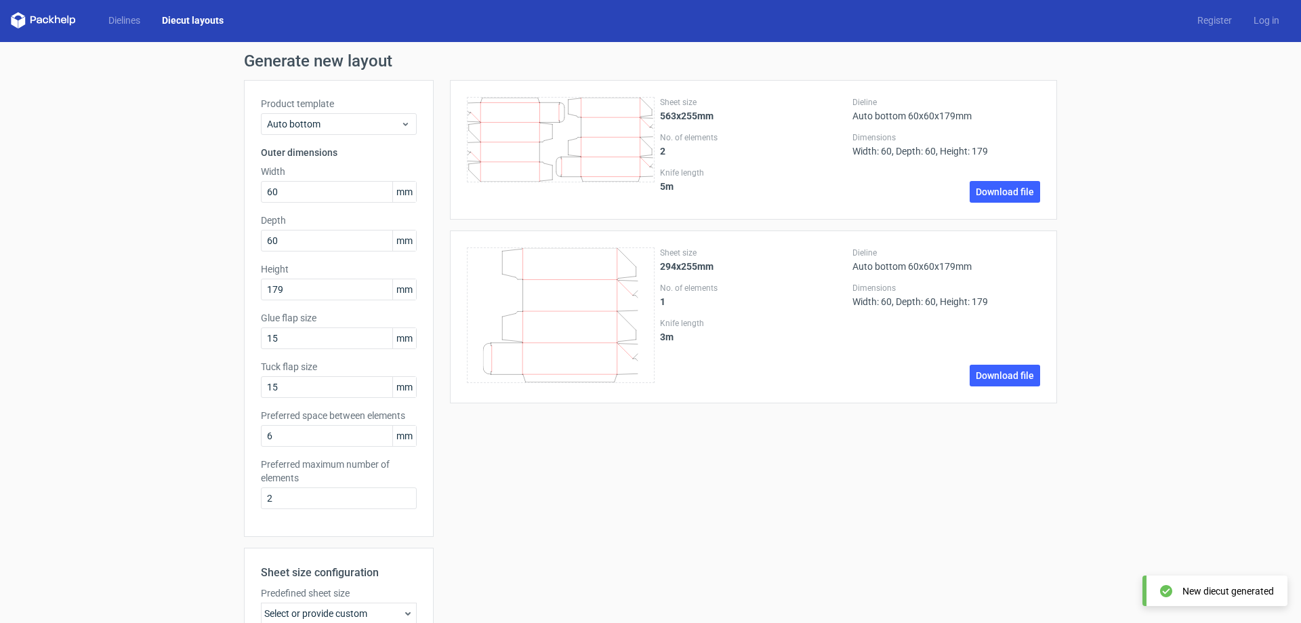
scroll to position [0, 0]
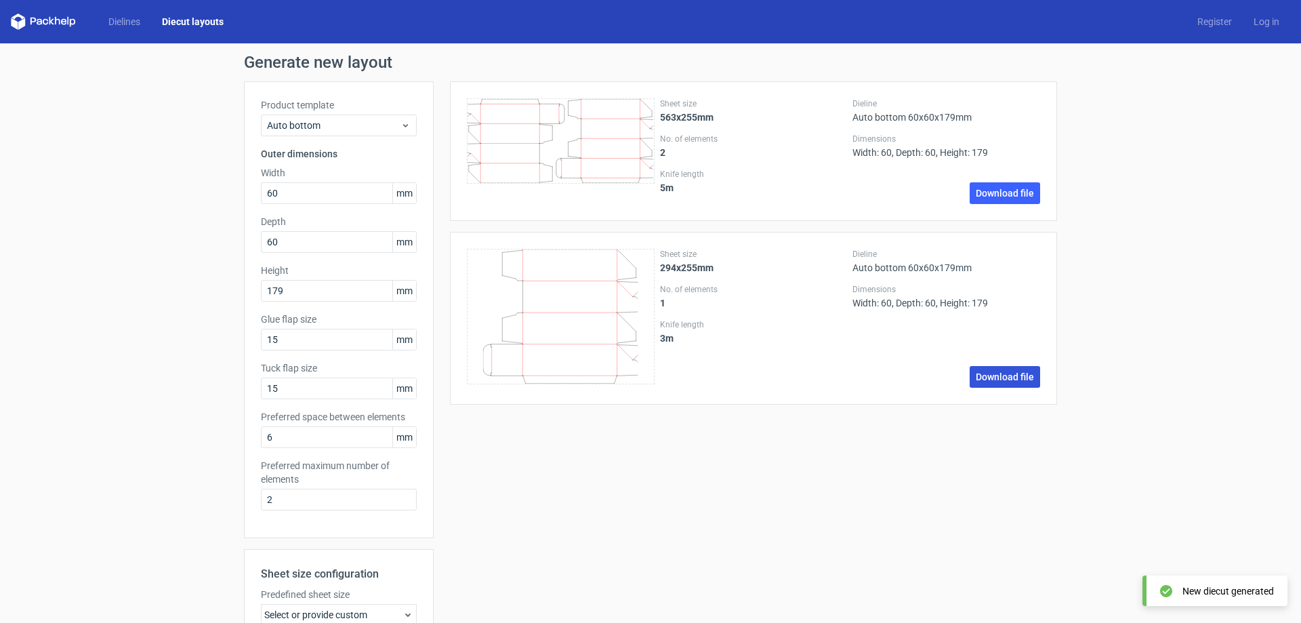
click at [1008, 370] on link "Download file" at bounding box center [1005, 377] width 70 height 22
